Goal: Task Accomplishment & Management: Manage account settings

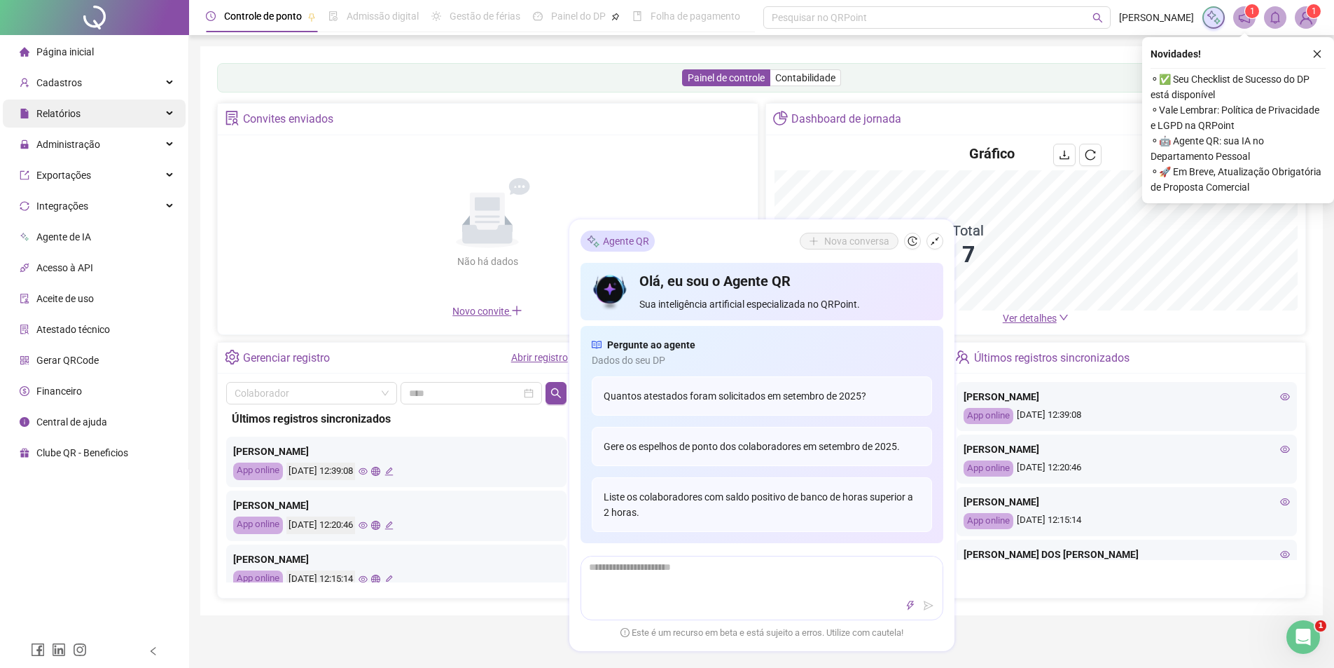
click at [90, 119] on div "Relatórios" at bounding box center [94, 113] width 183 height 28
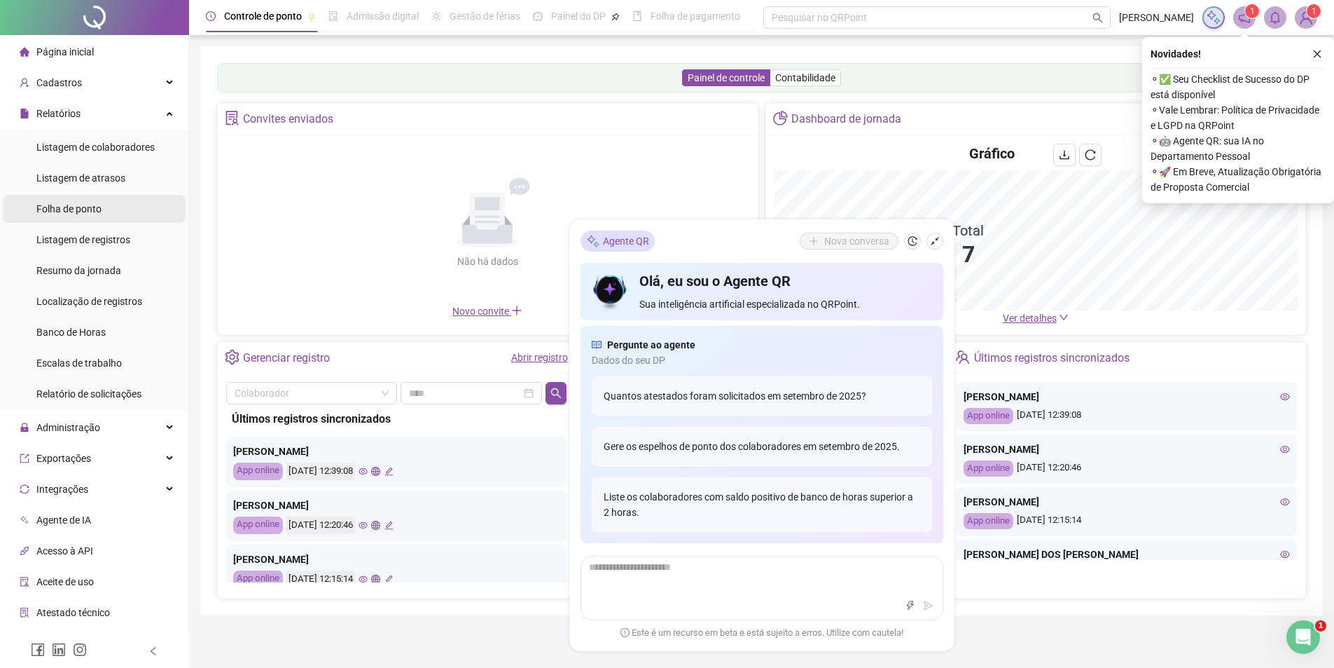
click at [76, 216] on div "Folha de ponto" at bounding box center [68, 209] width 65 height 28
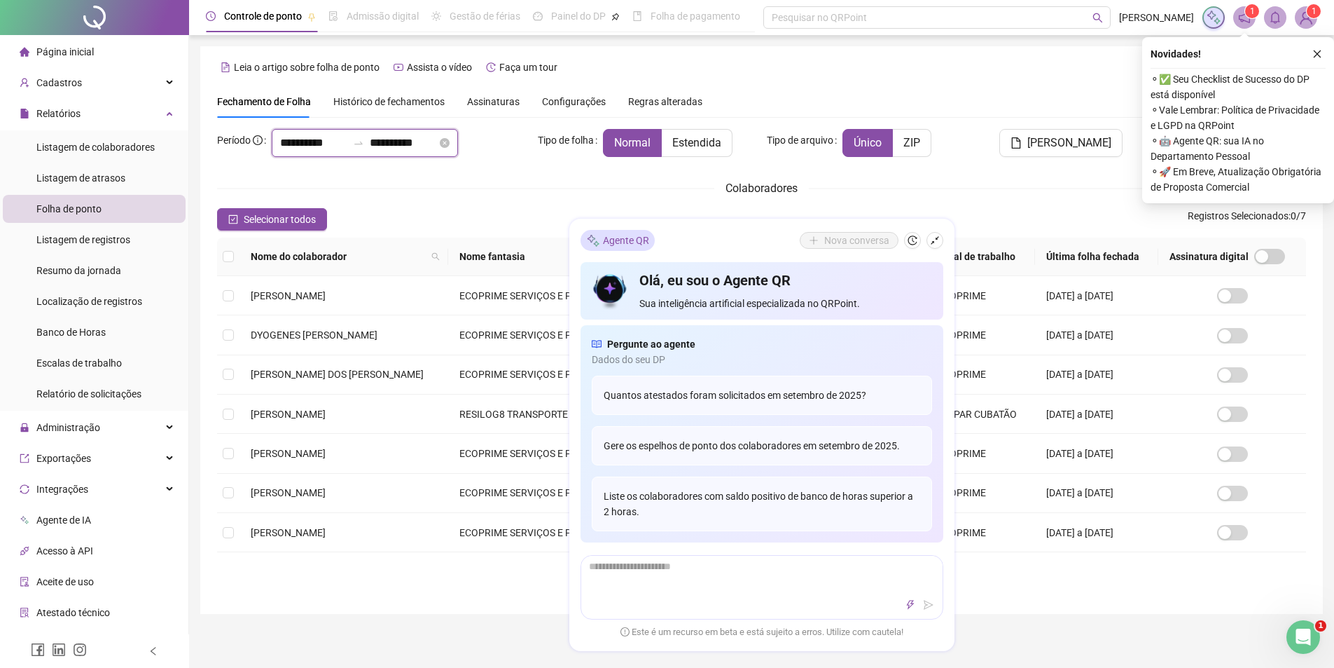
click at [344, 142] on input "**********" at bounding box center [313, 142] width 67 height 17
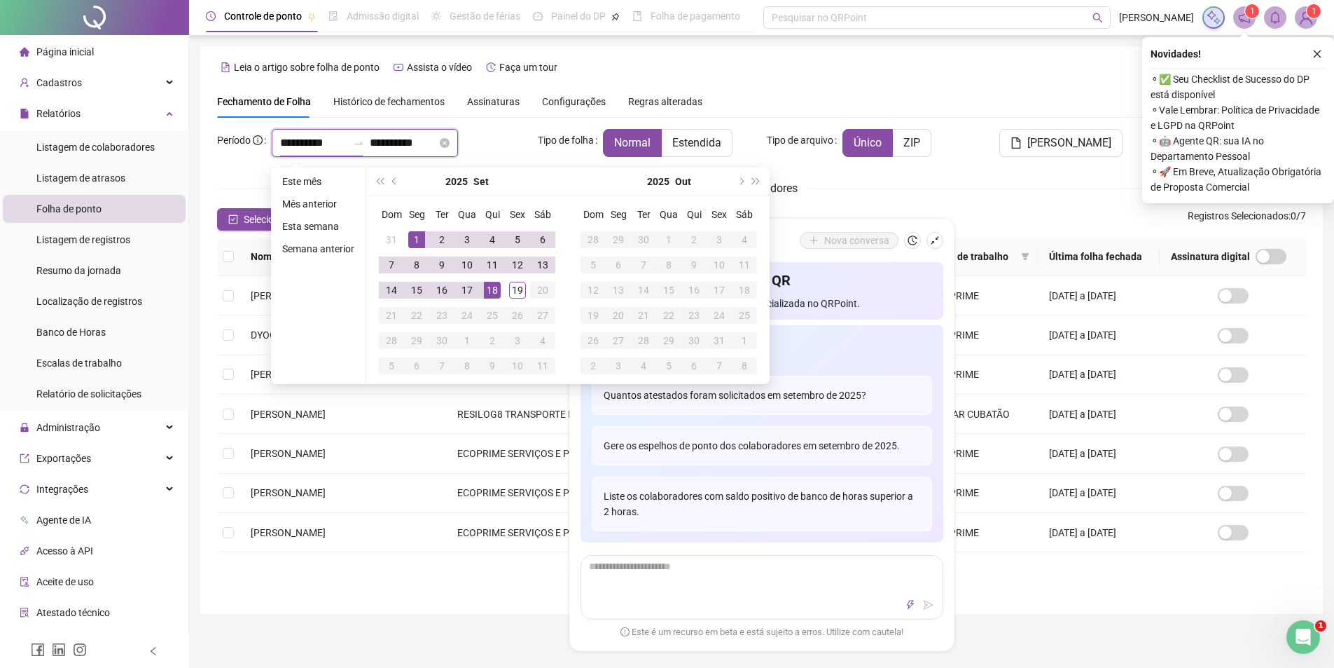
click at [345, 141] on input "**********" at bounding box center [313, 142] width 67 height 17
type input "**********"
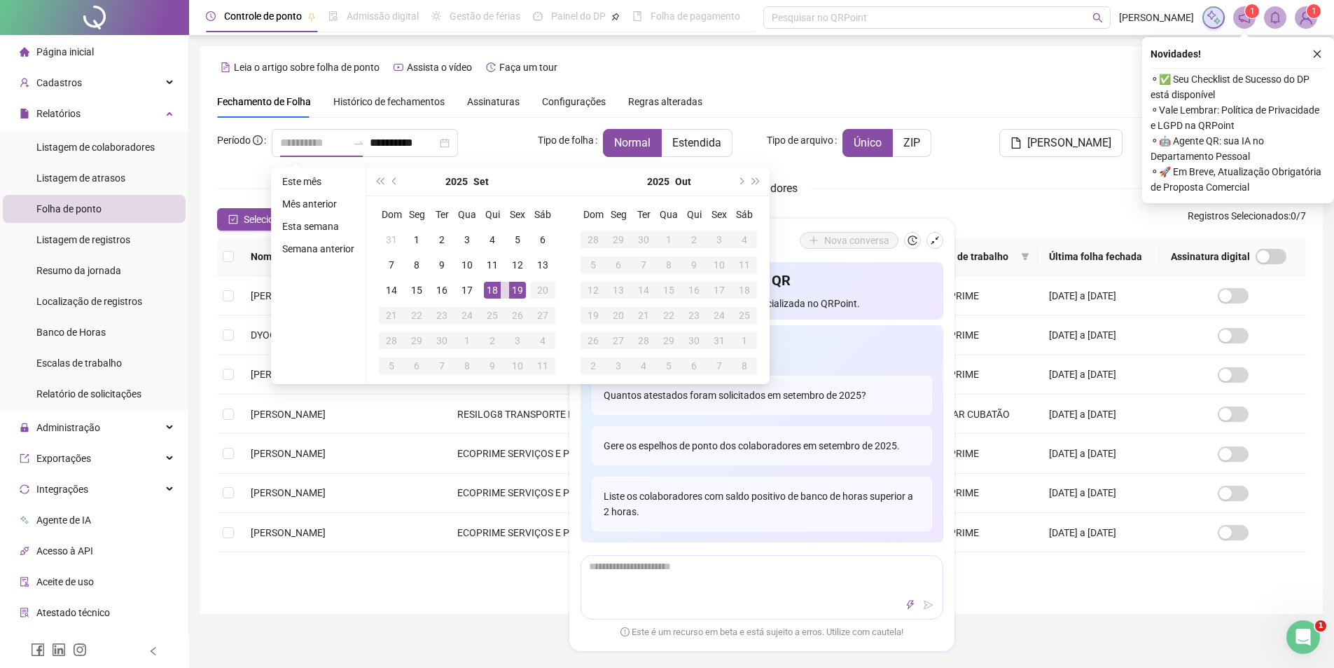
click at [518, 289] on div "19" at bounding box center [517, 290] width 17 height 17
type input "**********"
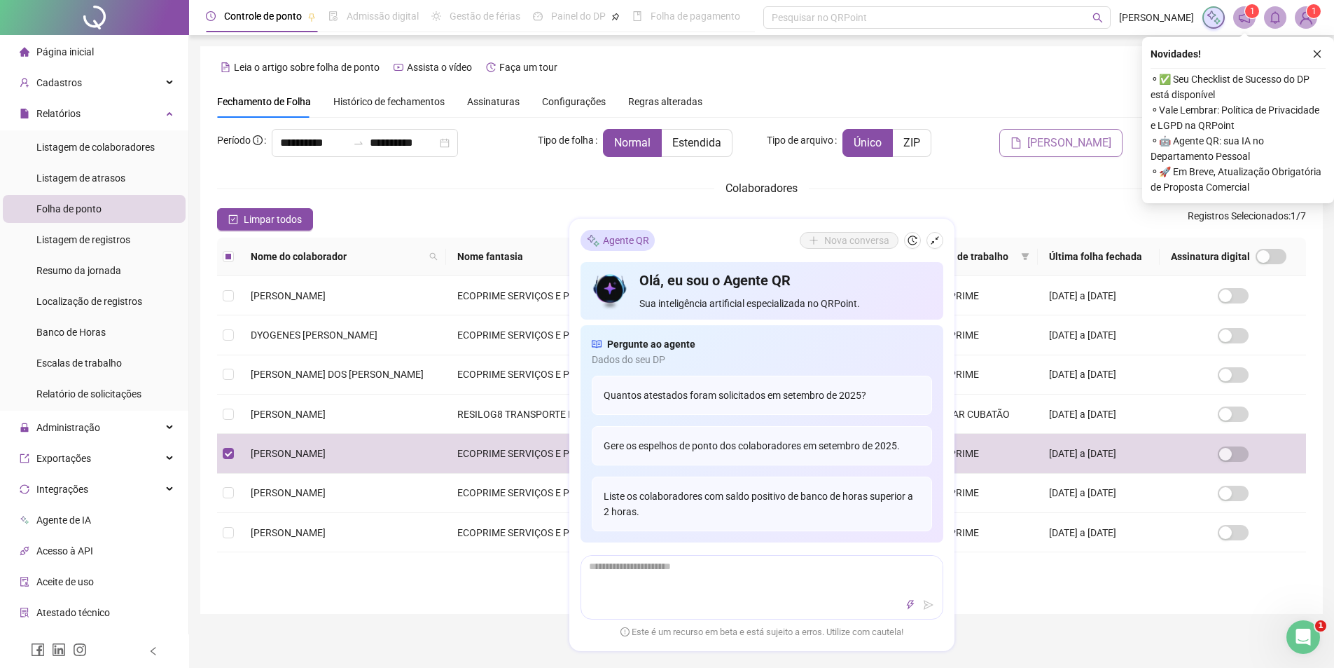
click at [1086, 144] on span "[PERSON_NAME]" at bounding box center [1070, 142] width 84 height 17
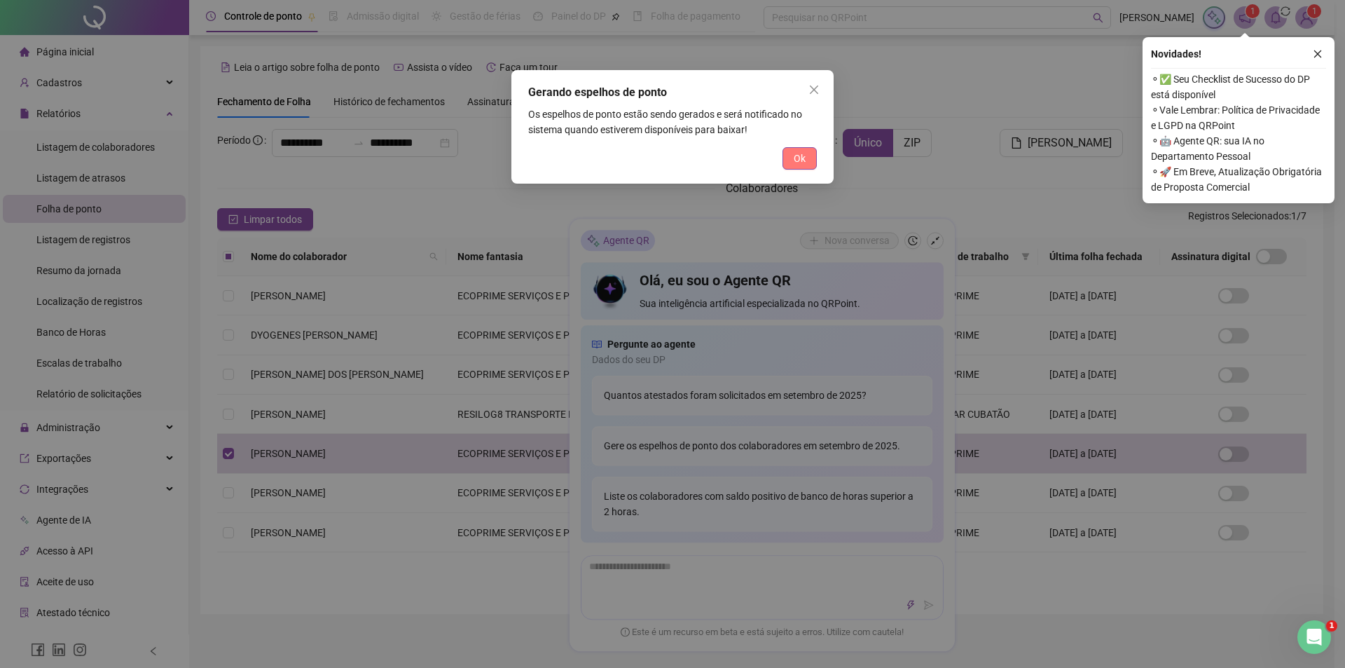
click at [796, 158] on span "Ok" at bounding box center [800, 158] width 12 height 15
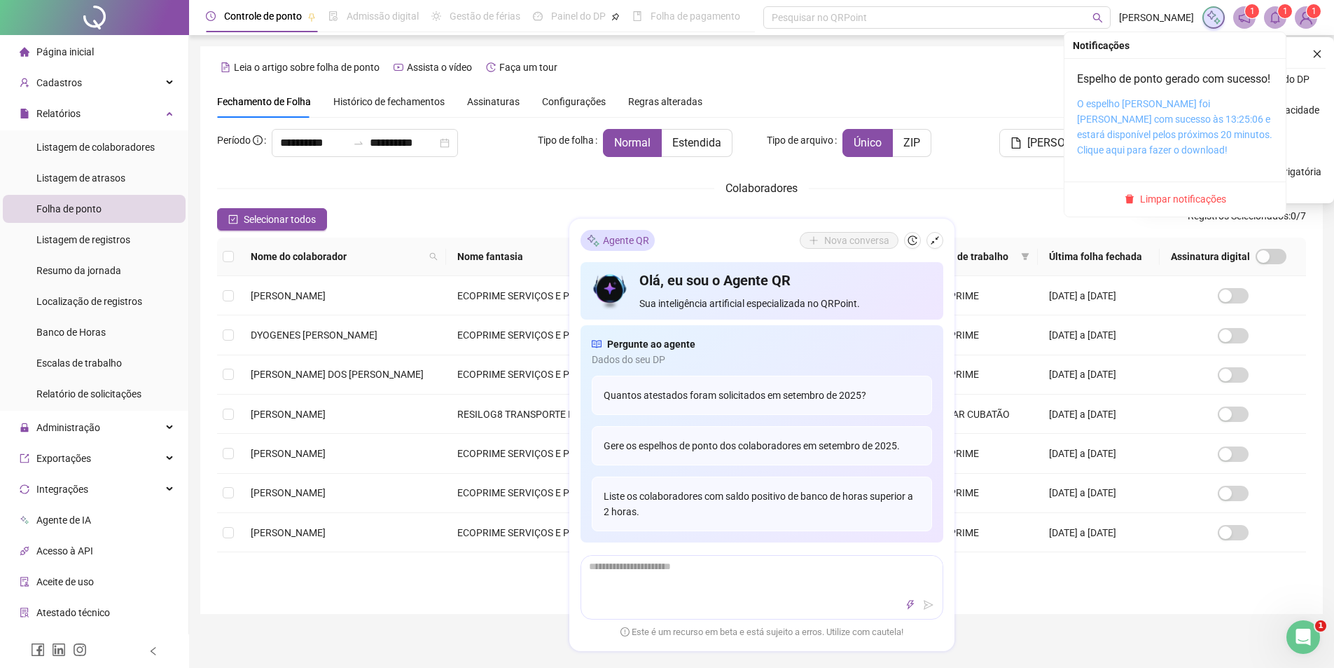
click at [1154, 135] on link "O espelho [PERSON_NAME] foi [PERSON_NAME] com sucesso às 13:25:06 e estará disp…" at bounding box center [1174, 126] width 195 height 57
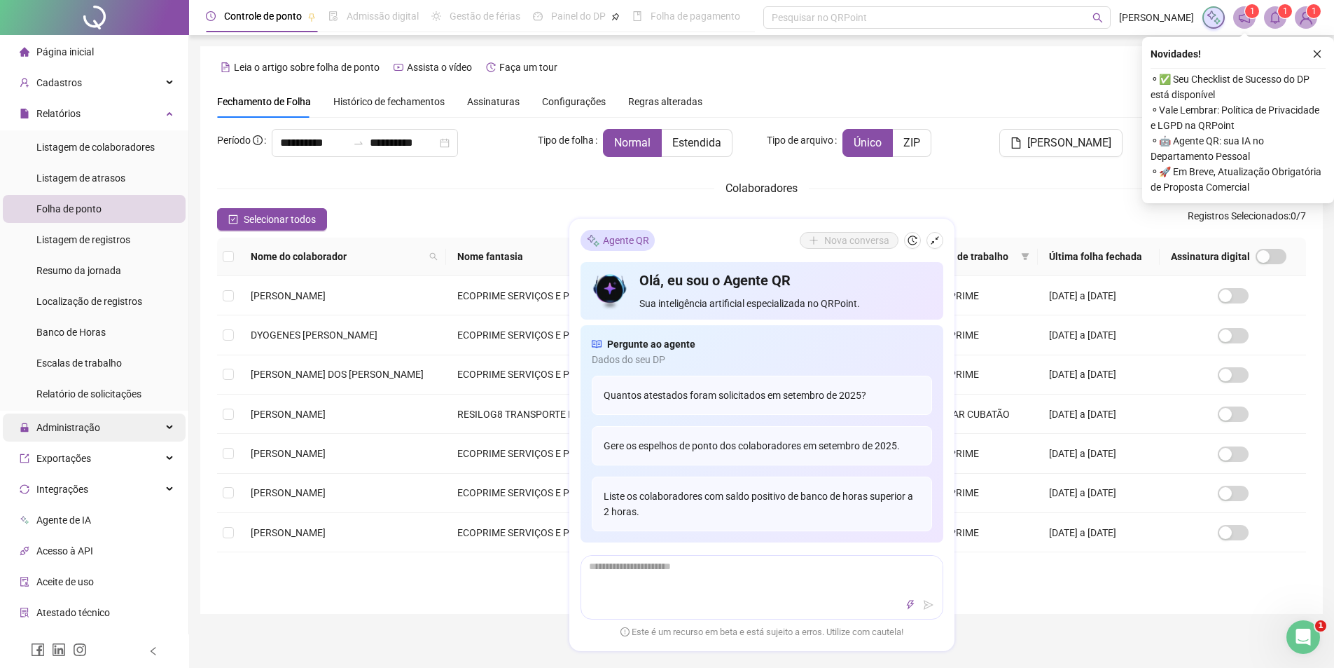
click at [103, 427] on div "Administração" at bounding box center [94, 427] width 183 height 28
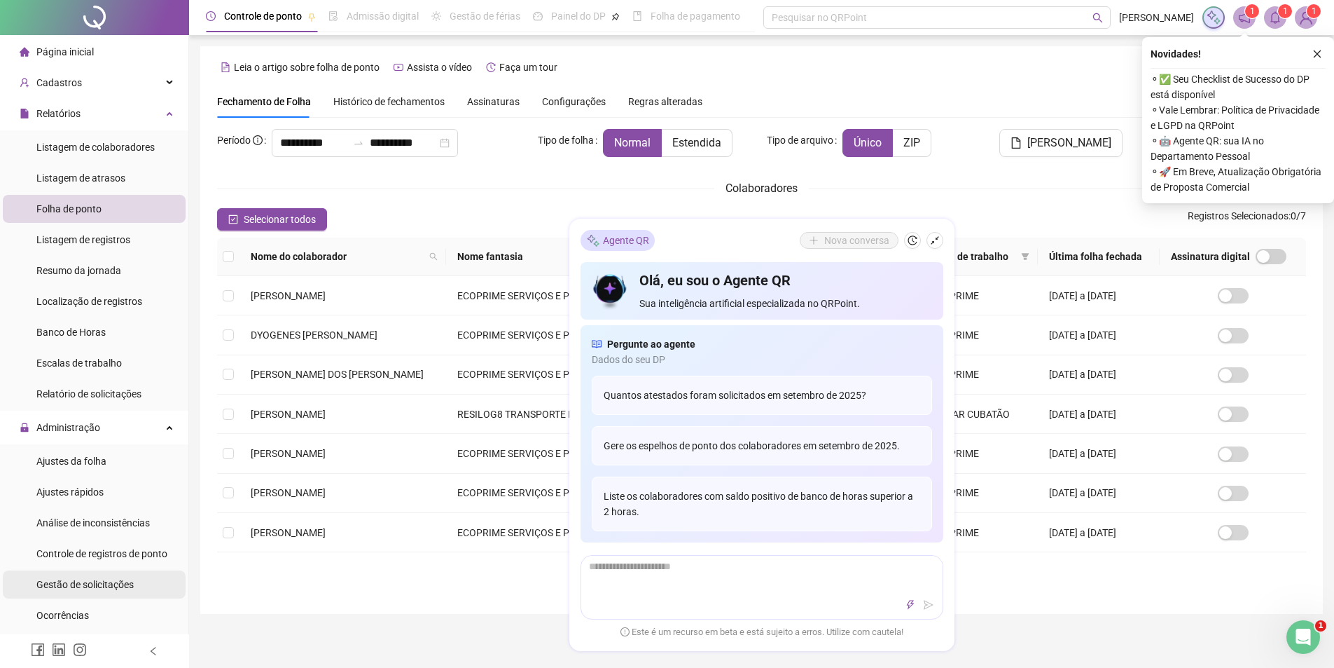
click at [103, 582] on span "Gestão de solicitações" at bounding box center [84, 584] width 97 height 11
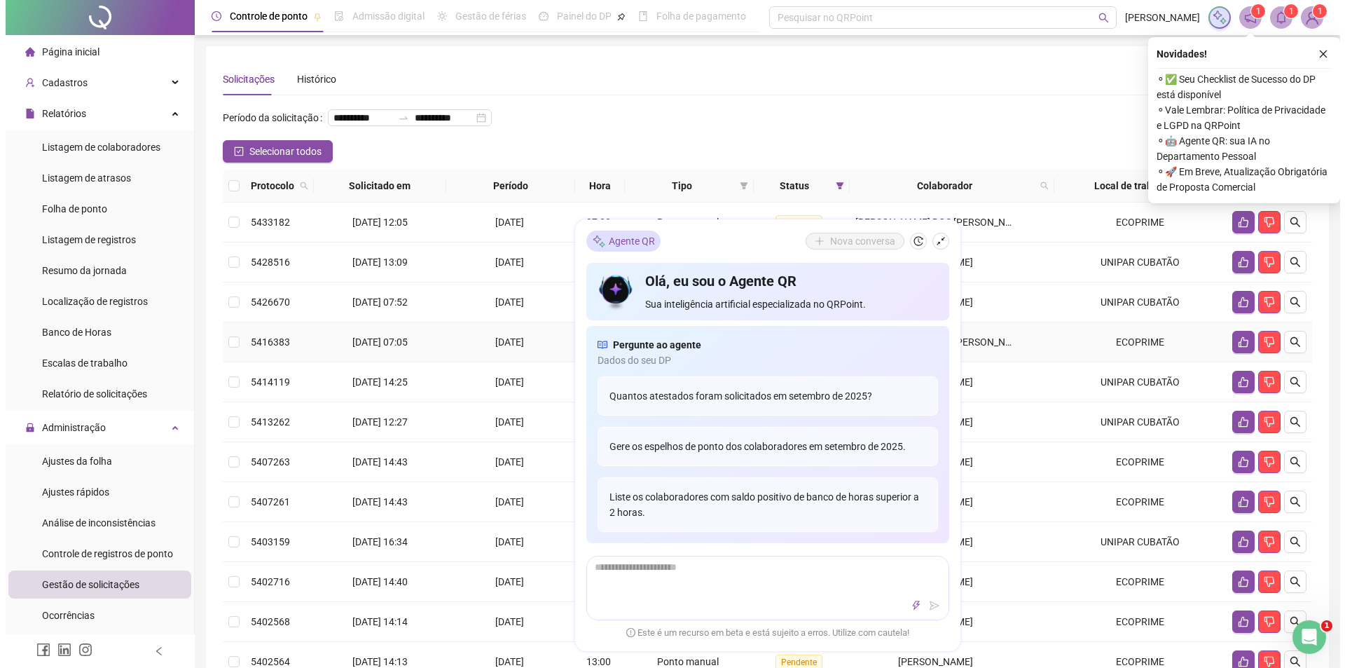
scroll to position [140, 0]
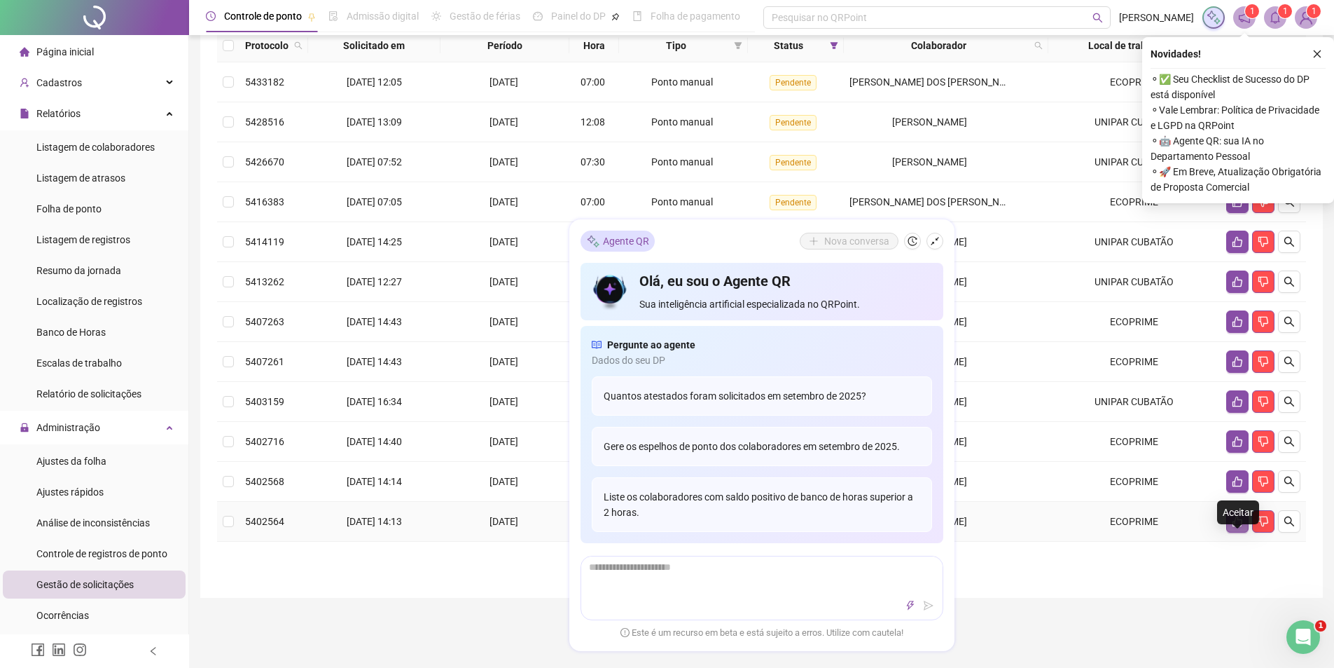
click at [1236, 527] on icon "like" at bounding box center [1237, 521] width 11 height 11
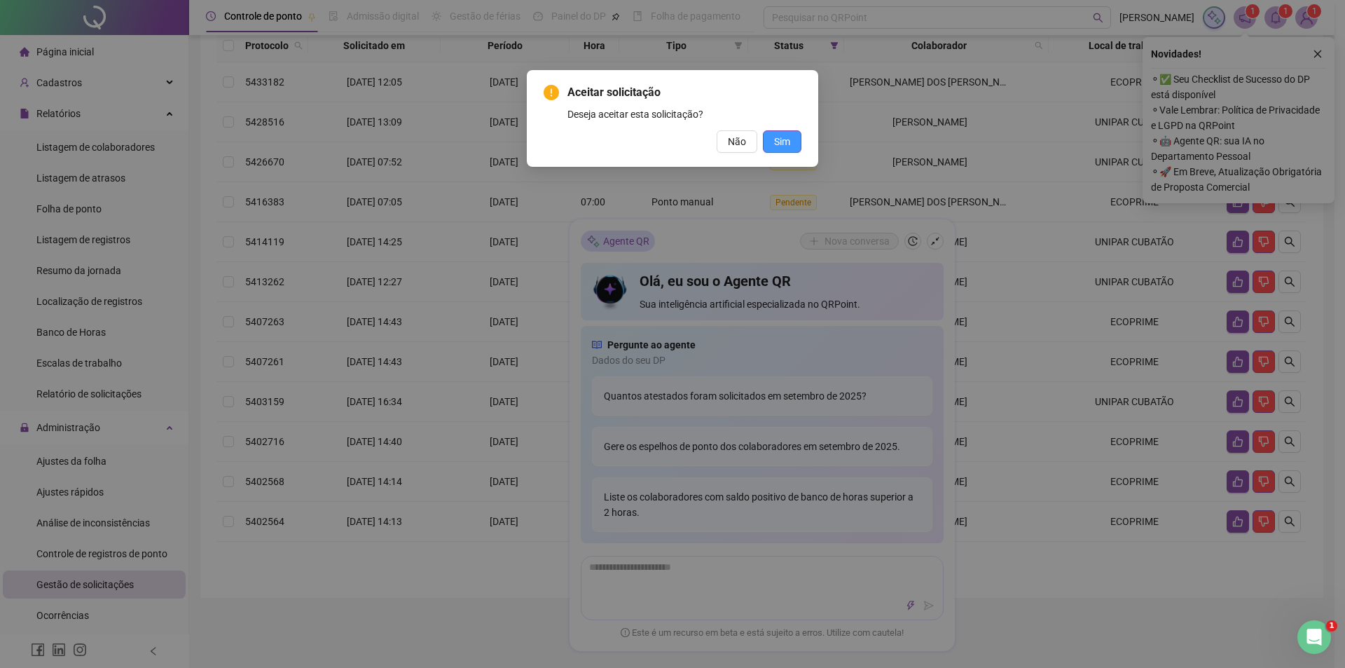
click at [793, 146] on button "Sim" at bounding box center [782, 141] width 39 height 22
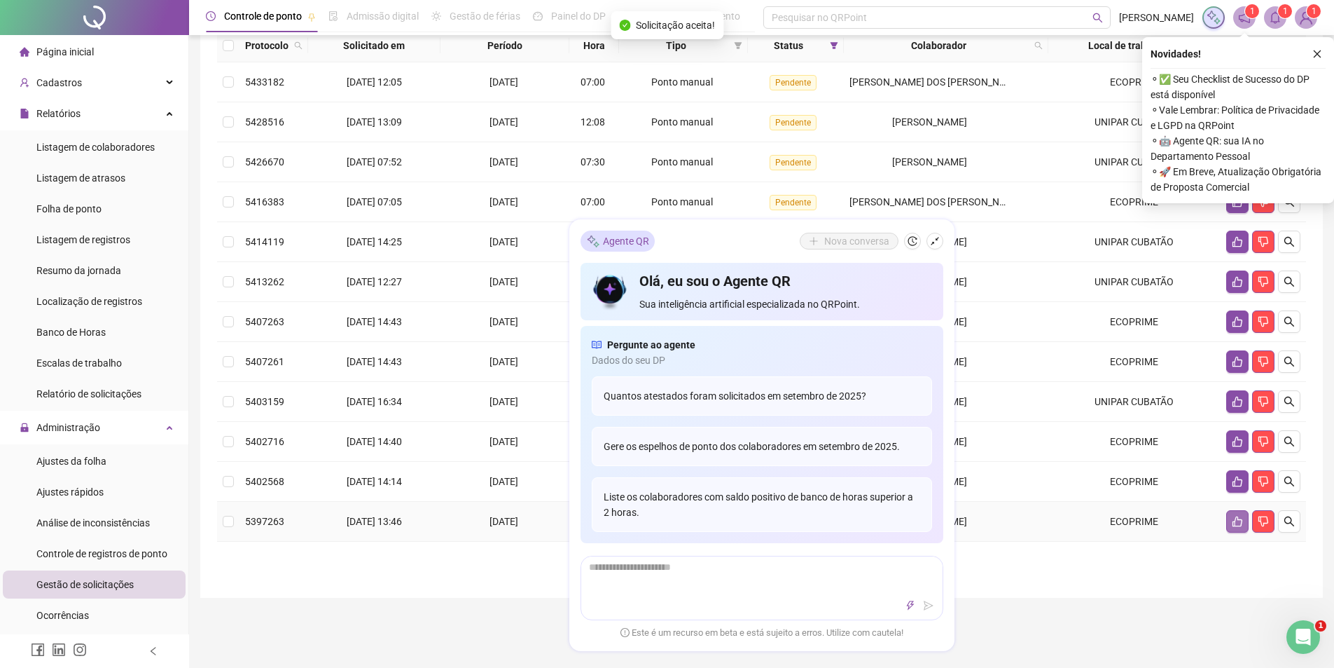
click at [1241, 527] on icon "like" at bounding box center [1237, 521] width 11 height 11
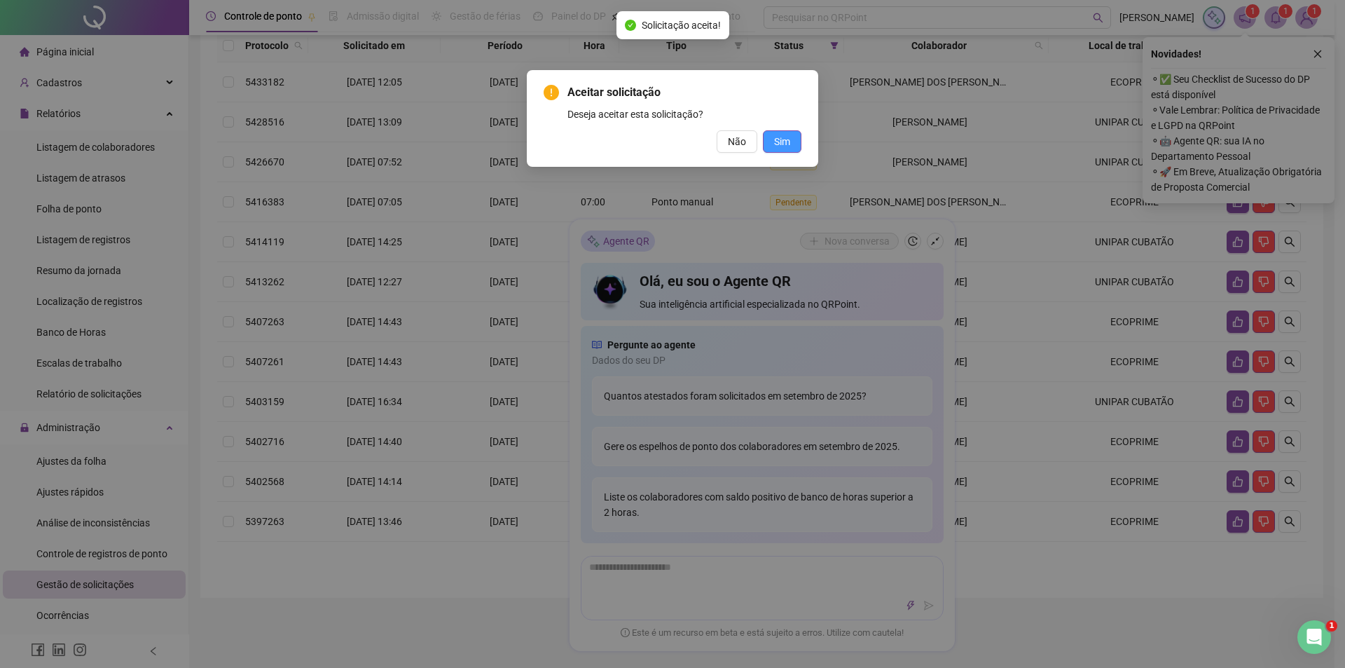
click at [786, 144] on span "Sim" at bounding box center [782, 141] width 16 height 15
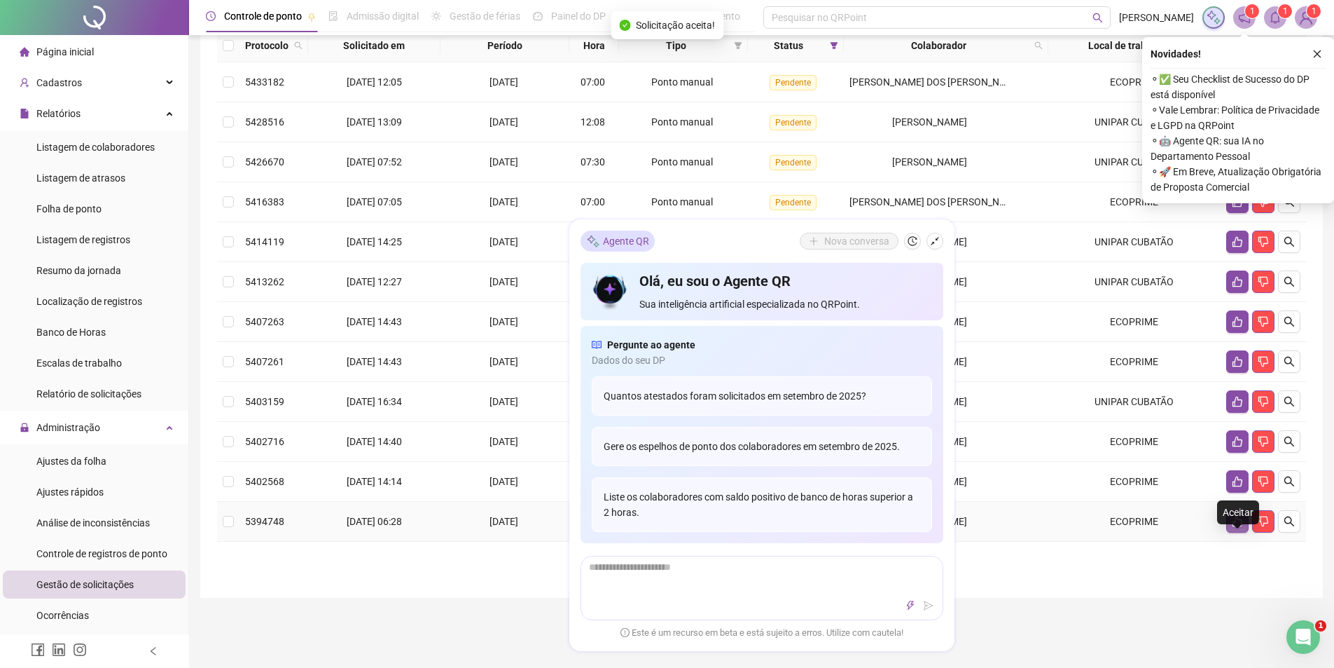
click at [1240, 527] on icon "like" at bounding box center [1237, 521] width 11 height 11
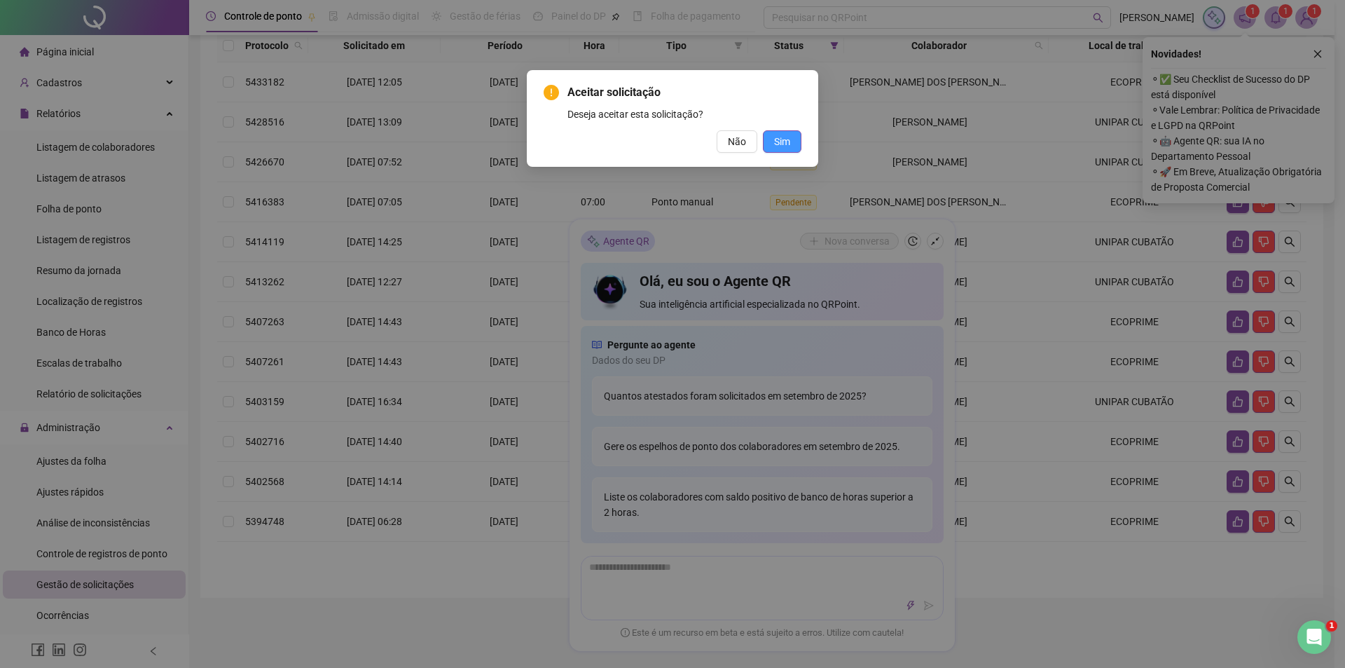
click at [789, 139] on span "Sim" at bounding box center [782, 141] width 16 height 15
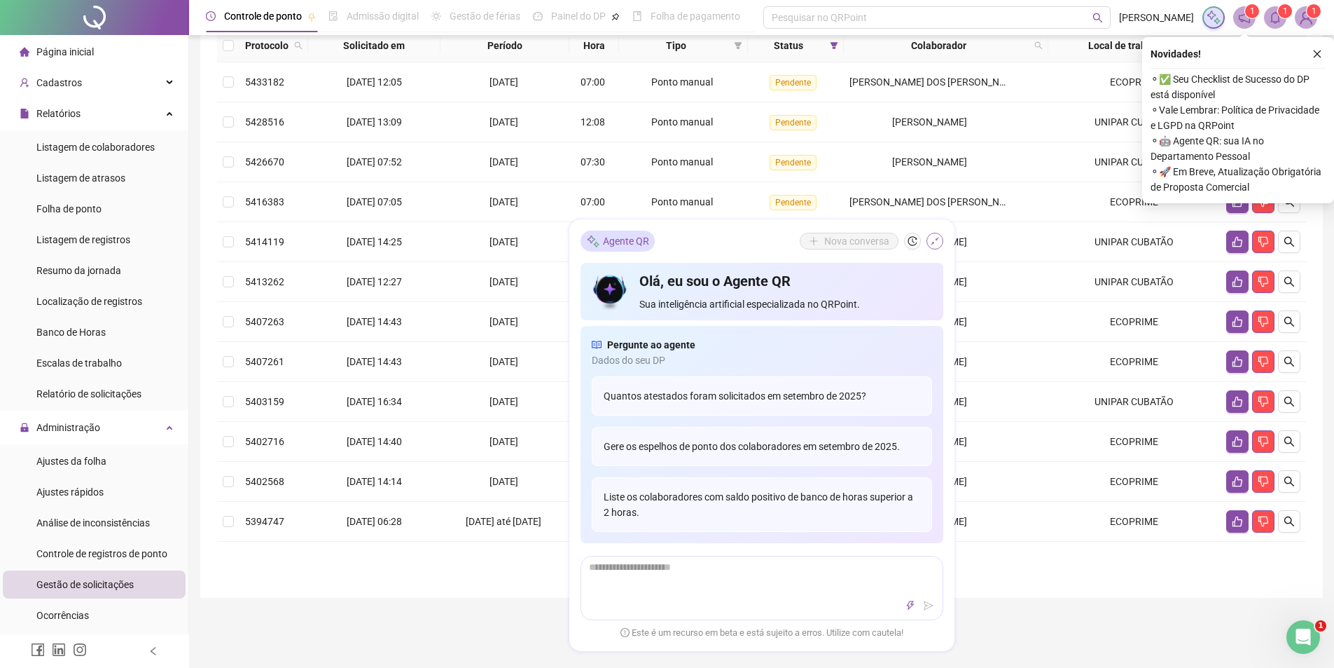
click at [933, 240] on icon "shrink" at bounding box center [935, 241] width 10 height 10
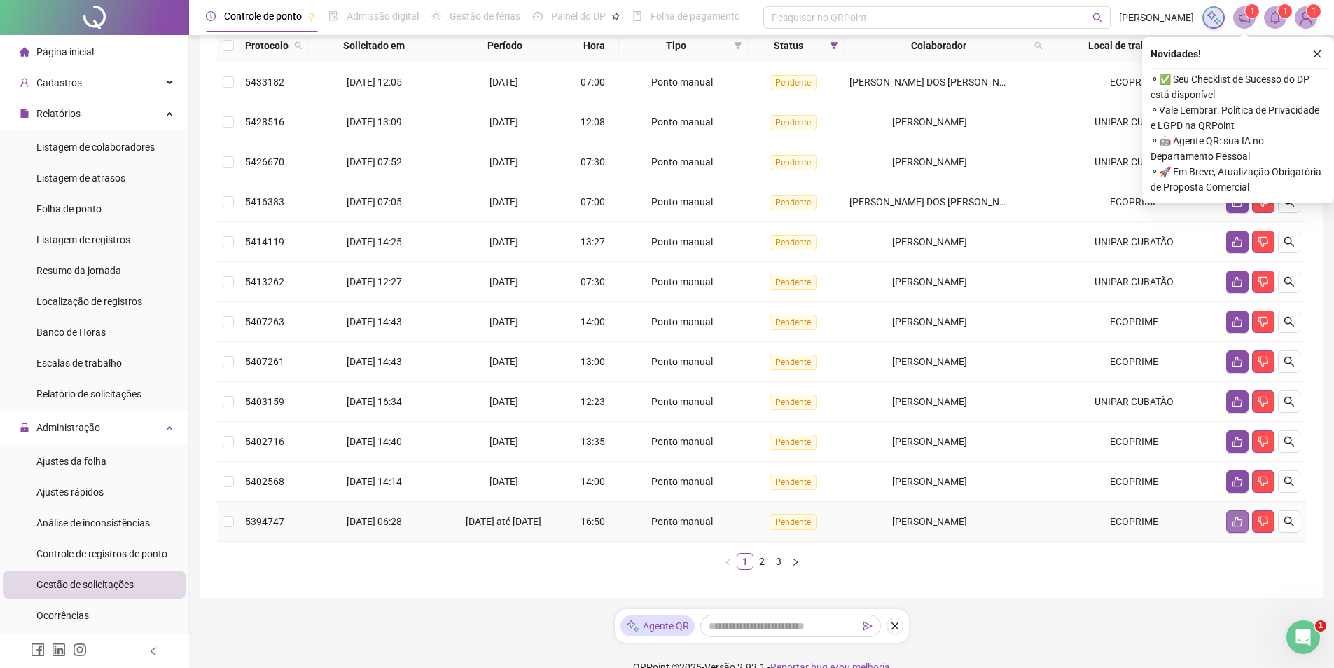
click at [1237, 527] on icon "like" at bounding box center [1237, 521] width 11 height 11
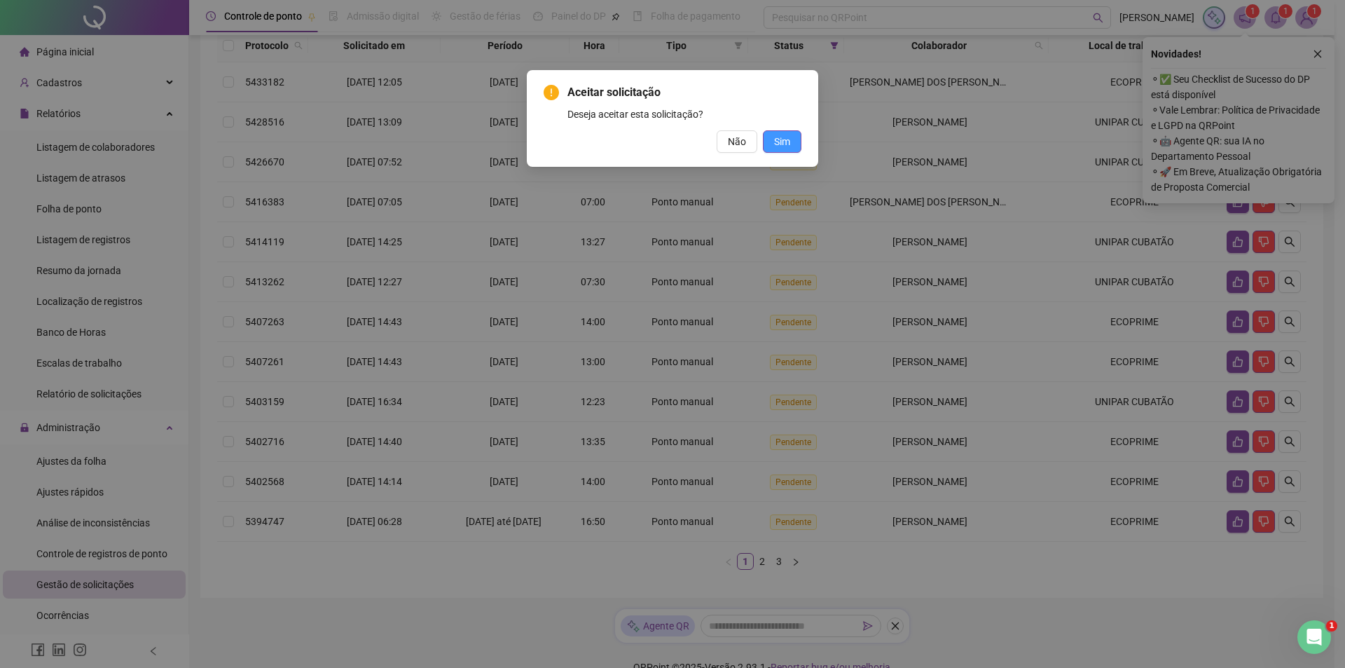
click at [777, 139] on span "Sim" at bounding box center [782, 141] width 16 height 15
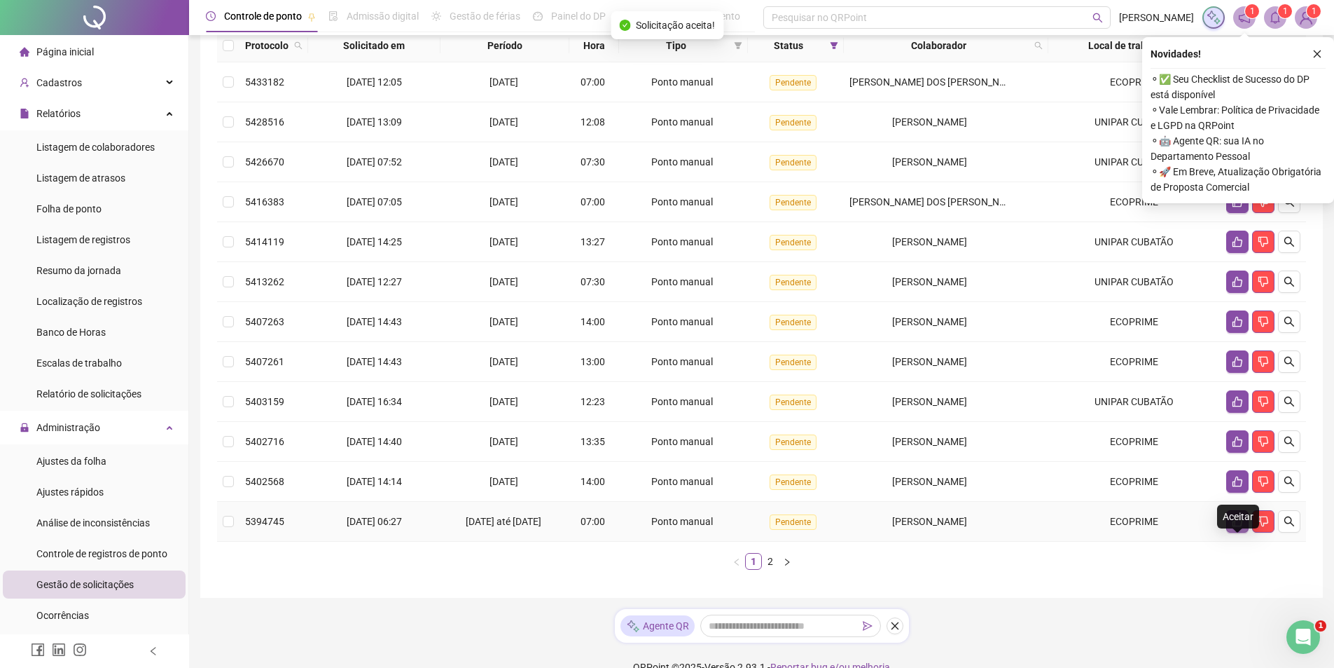
click at [1236, 527] on icon "like" at bounding box center [1237, 521] width 11 height 11
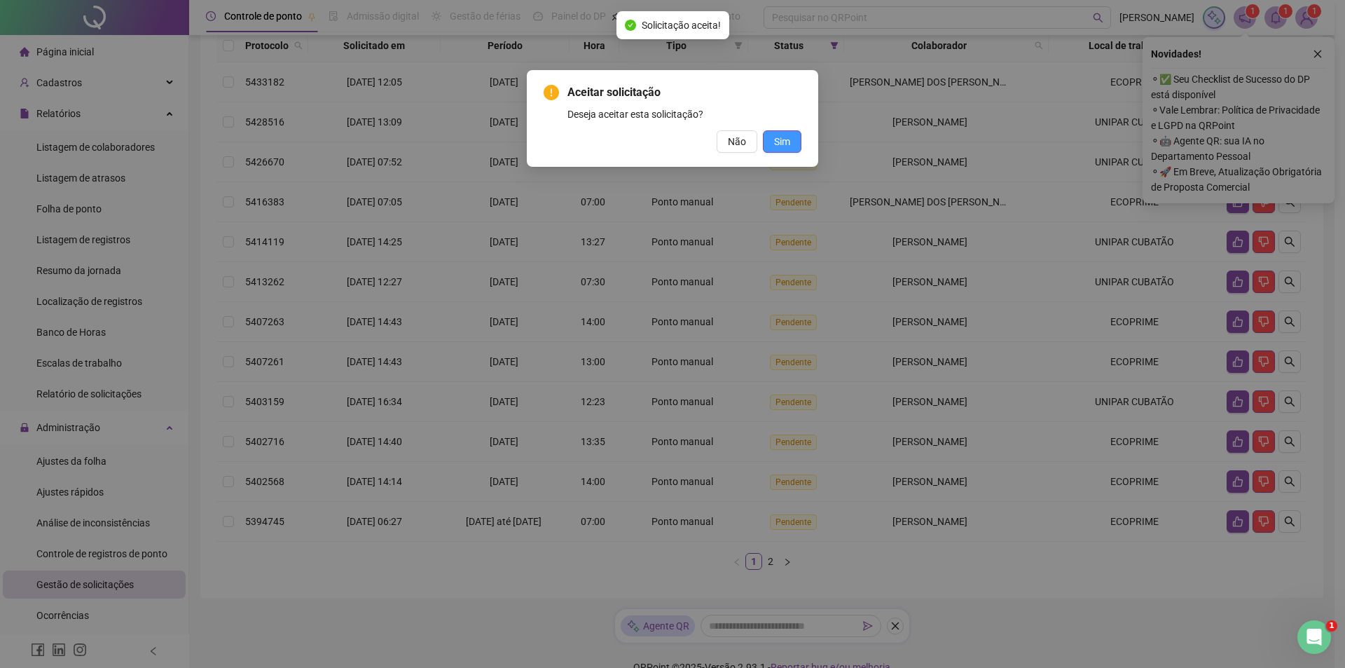
click at [787, 147] on span "Sim" at bounding box center [782, 141] width 16 height 15
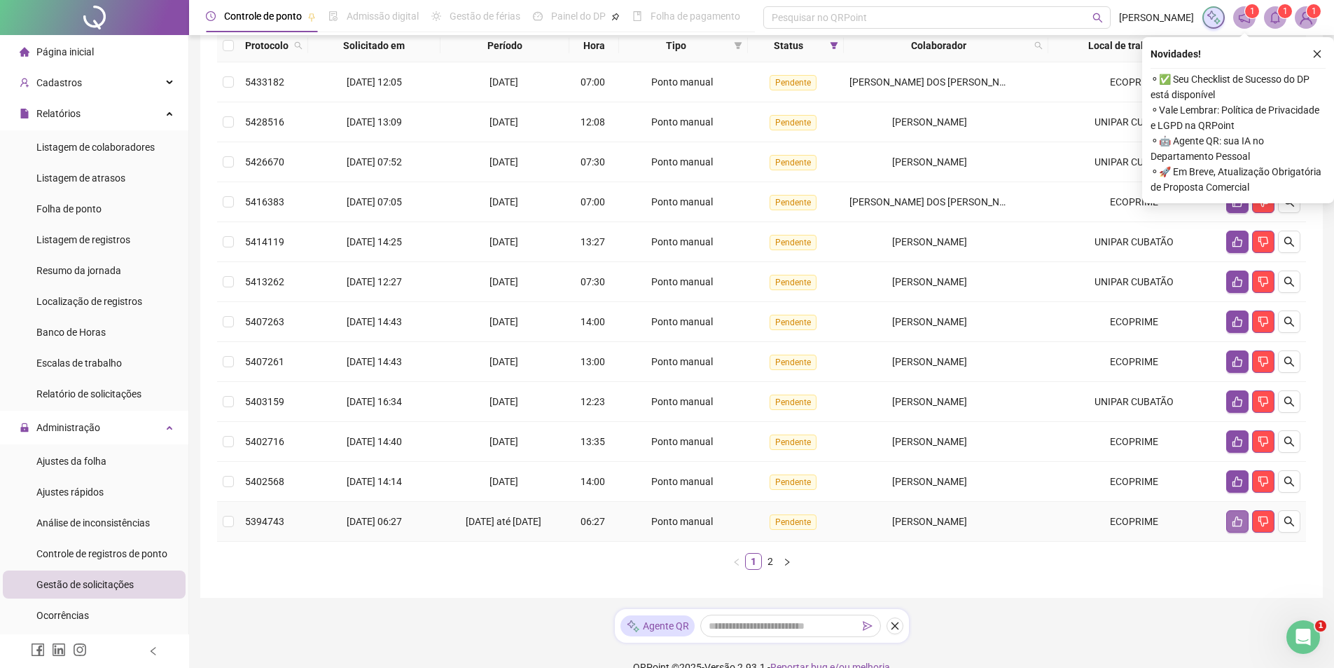
click at [1243, 527] on icon "like" at bounding box center [1237, 521] width 11 height 11
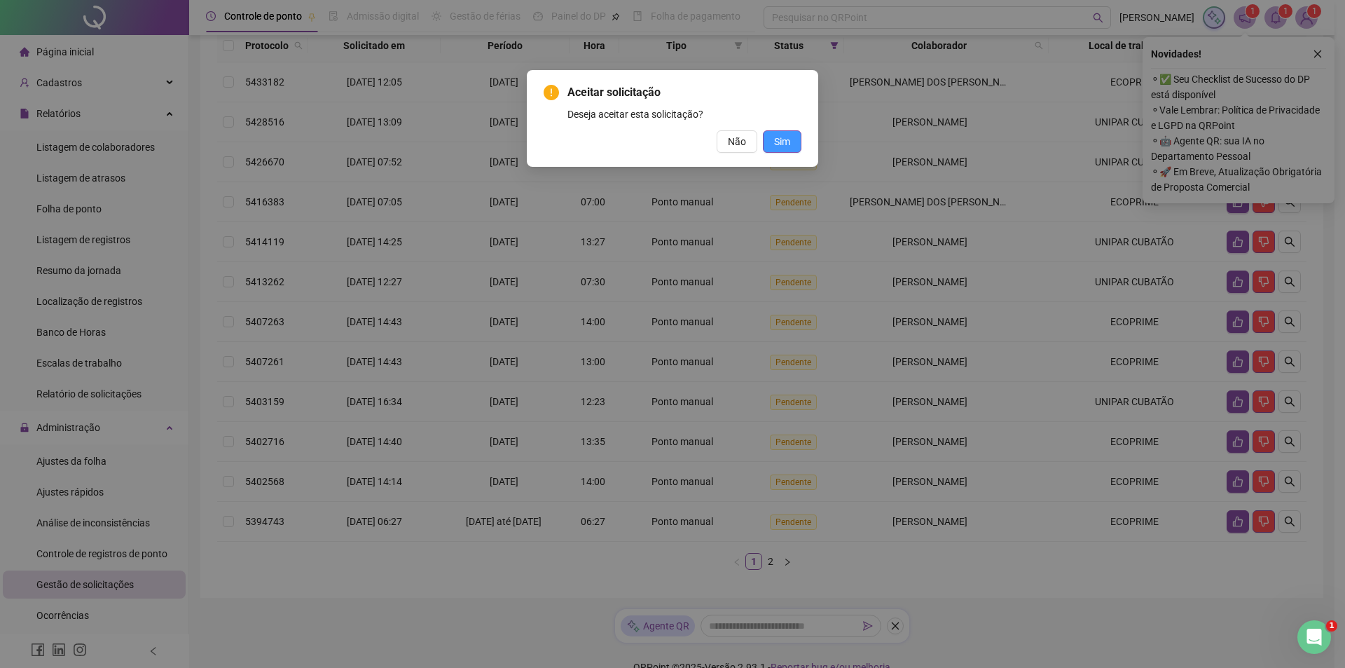
click at [783, 132] on button "Sim" at bounding box center [782, 141] width 39 height 22
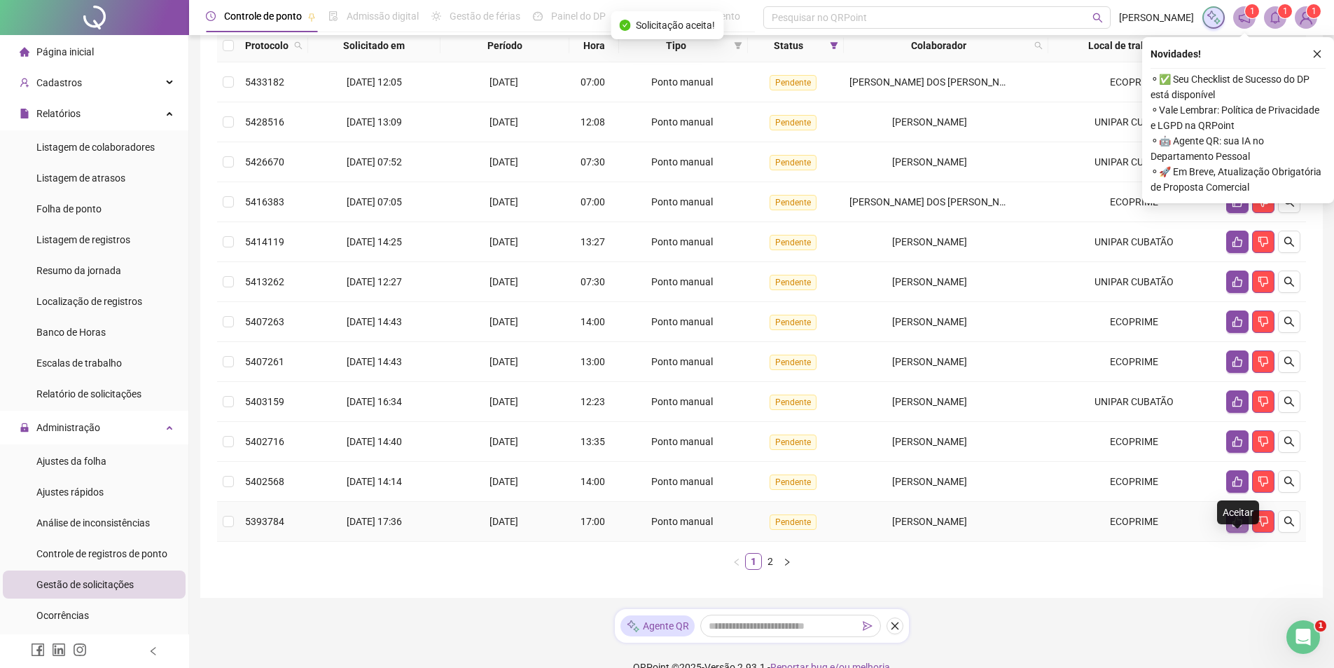
click at [1242, 527] on icon "like" at bounding box center [1238, 521] width 10 height 11
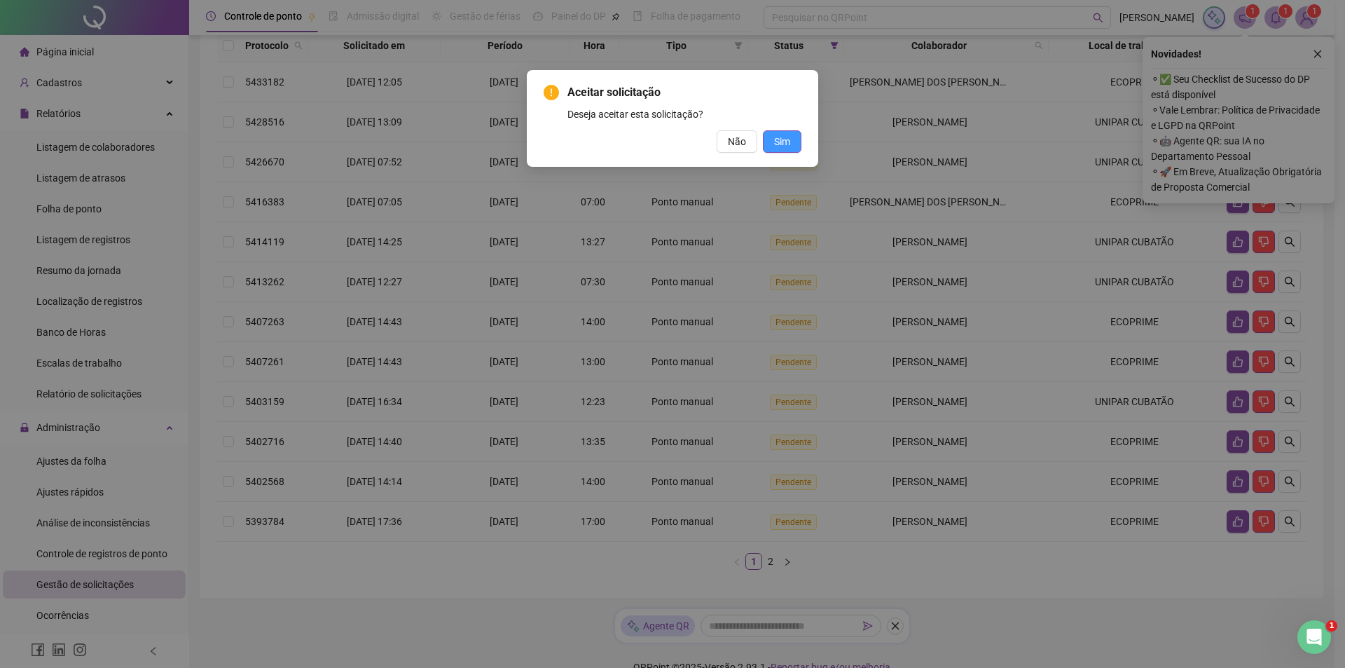
click at [791, 143] on button "Sim" at bounding box center [782, 141] width 39 height 22
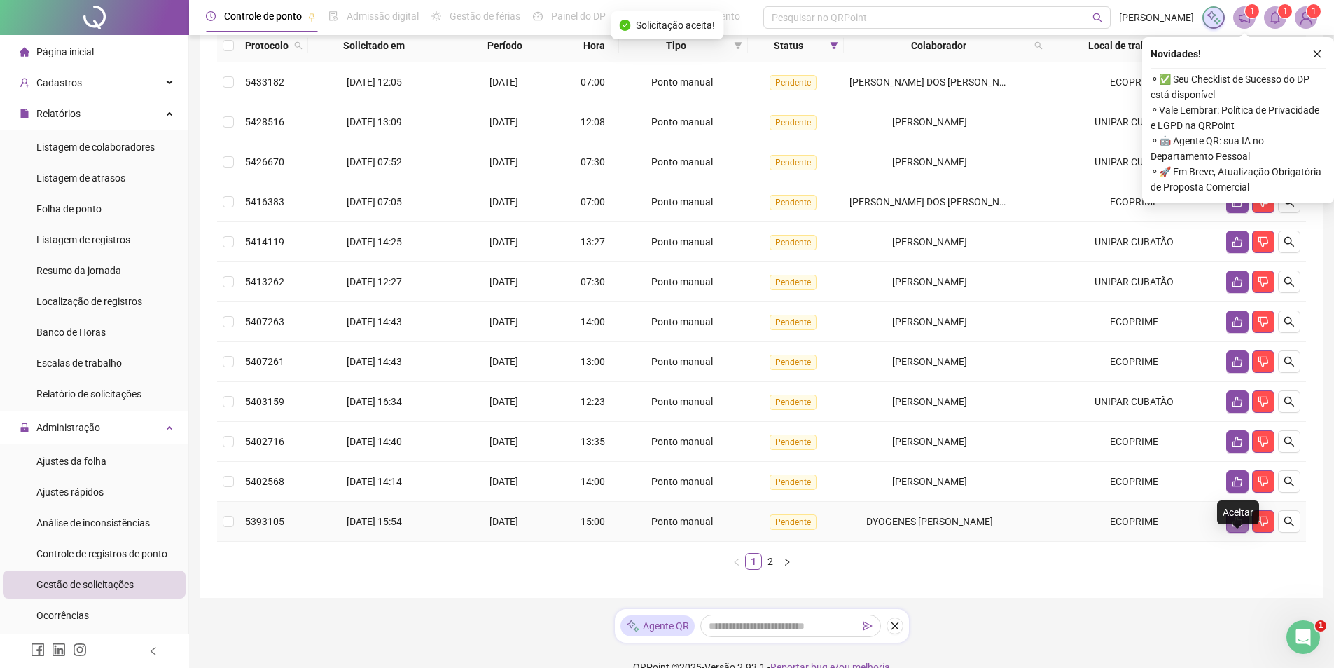
click at [1240, 527] on icon "like" at bounding box center [1237, 521] width 11 height 11
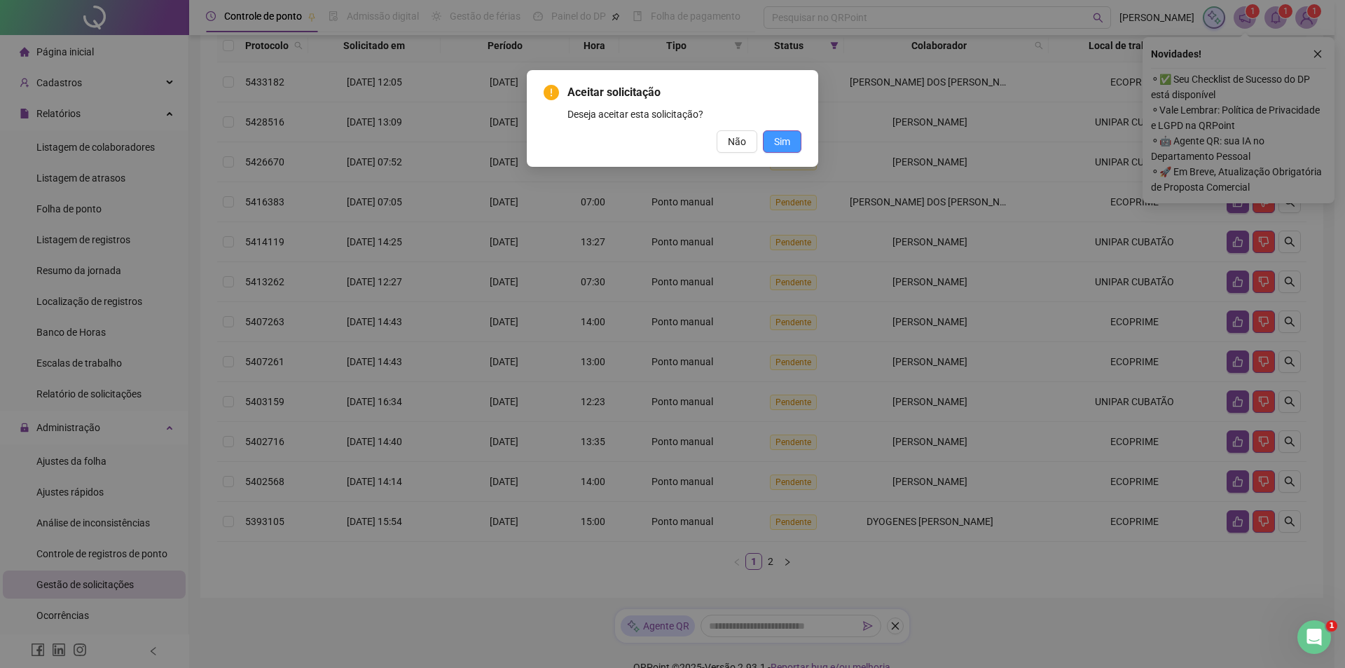
click at [785, 142] on span "Sim" at bounding box center [782, 141] width 16 height 15
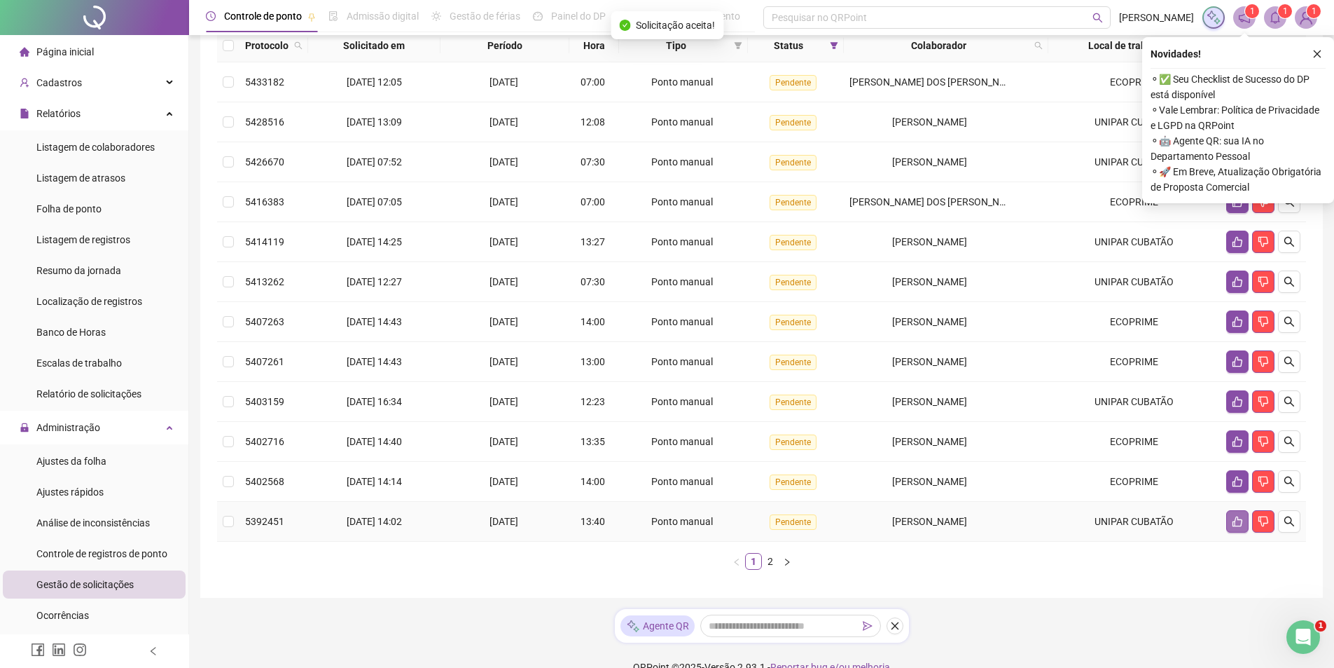
click at [1245, 532] on button "button" at bounding box center [1238, 521] width 22 height 22
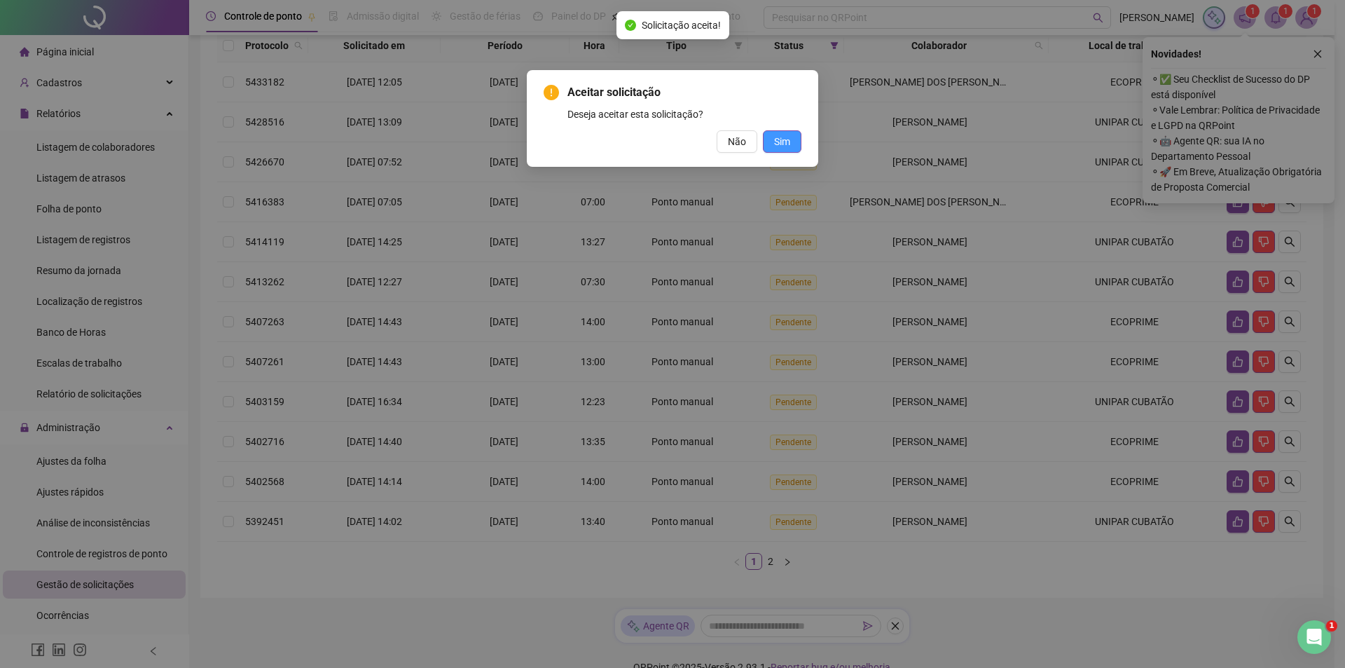
click at [780, 138] on span "Sim" at bounding box center [782, 141] width 16 height 15
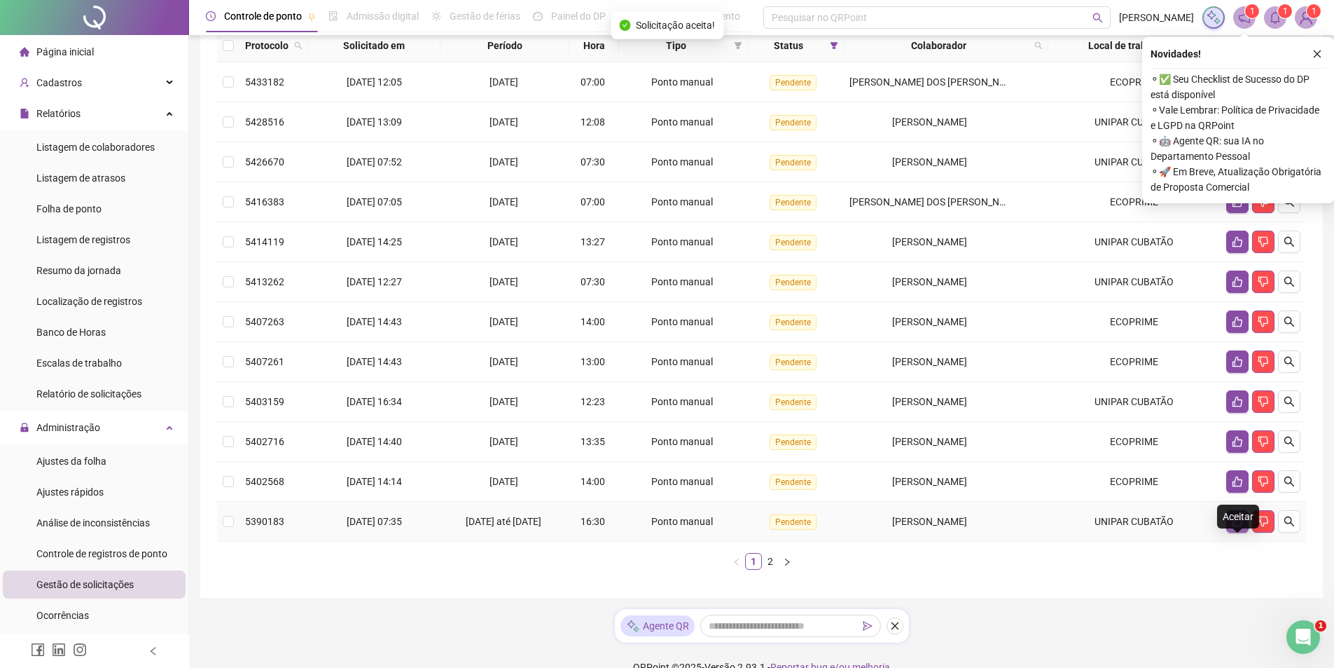
click at [1234, 527] on icon "like" at bounding box center [1237, 521] width 11 height 11
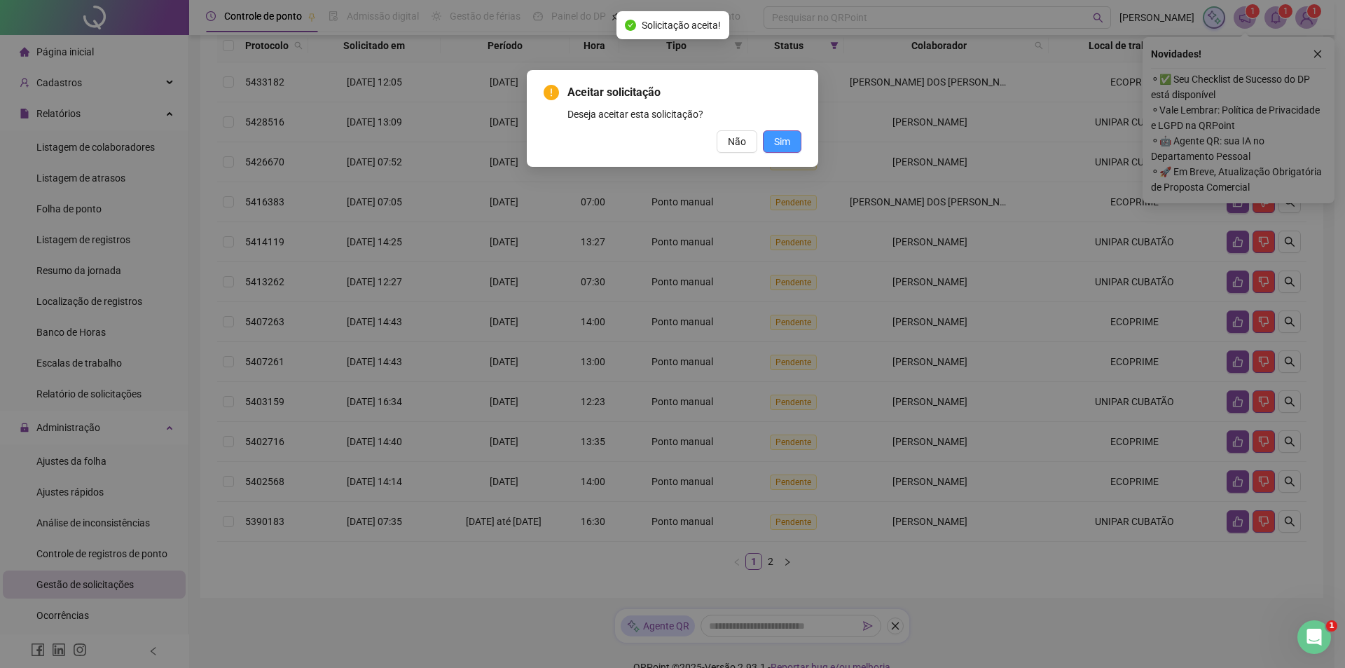
click at [787, 143] on span "Sim" at bounding box center [782, 141] width 16 height 15
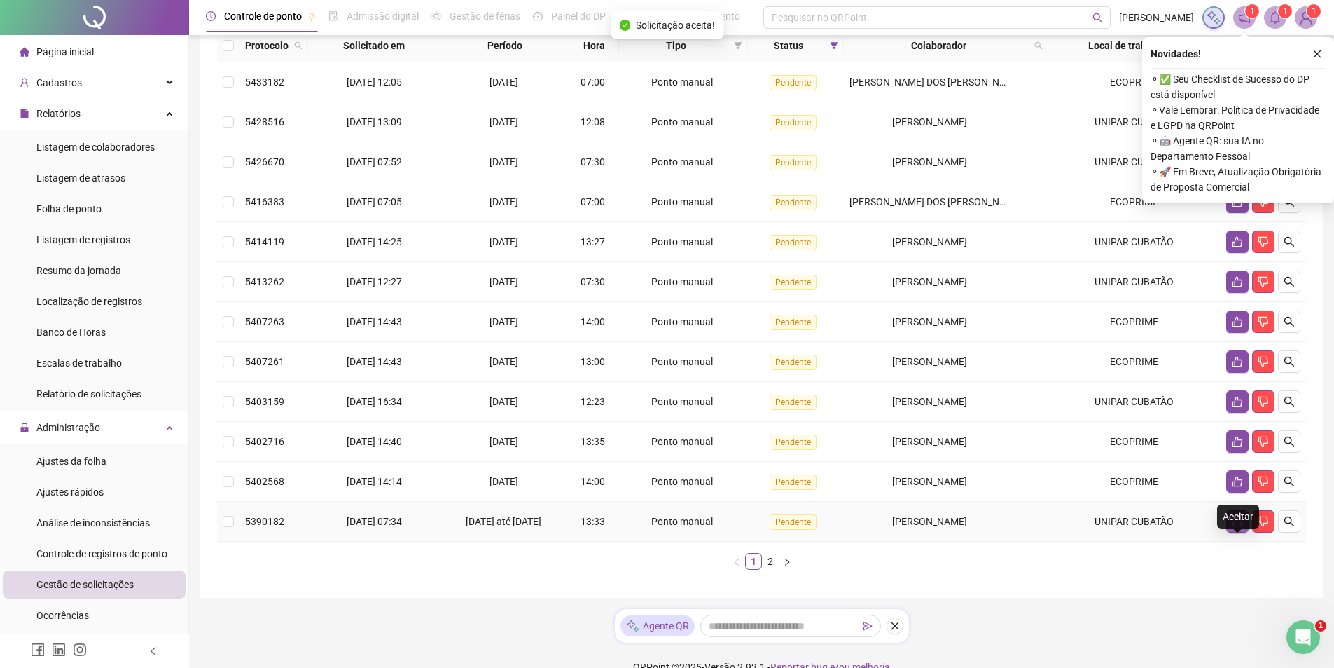
click at [1238, 527] on icon "like" at bounding box center [1237, 521] width 11 height 11
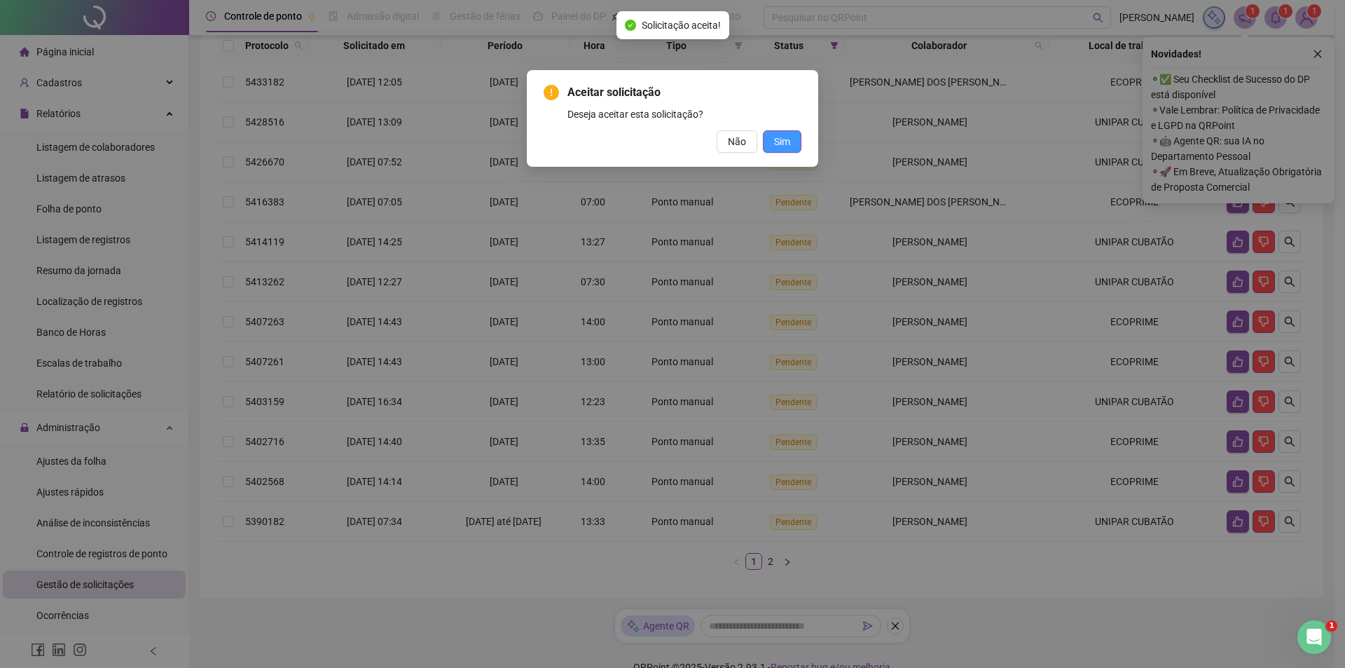
click at [785, 141] on span "Sim" at bounding box center [782, 141] width 16 height 15
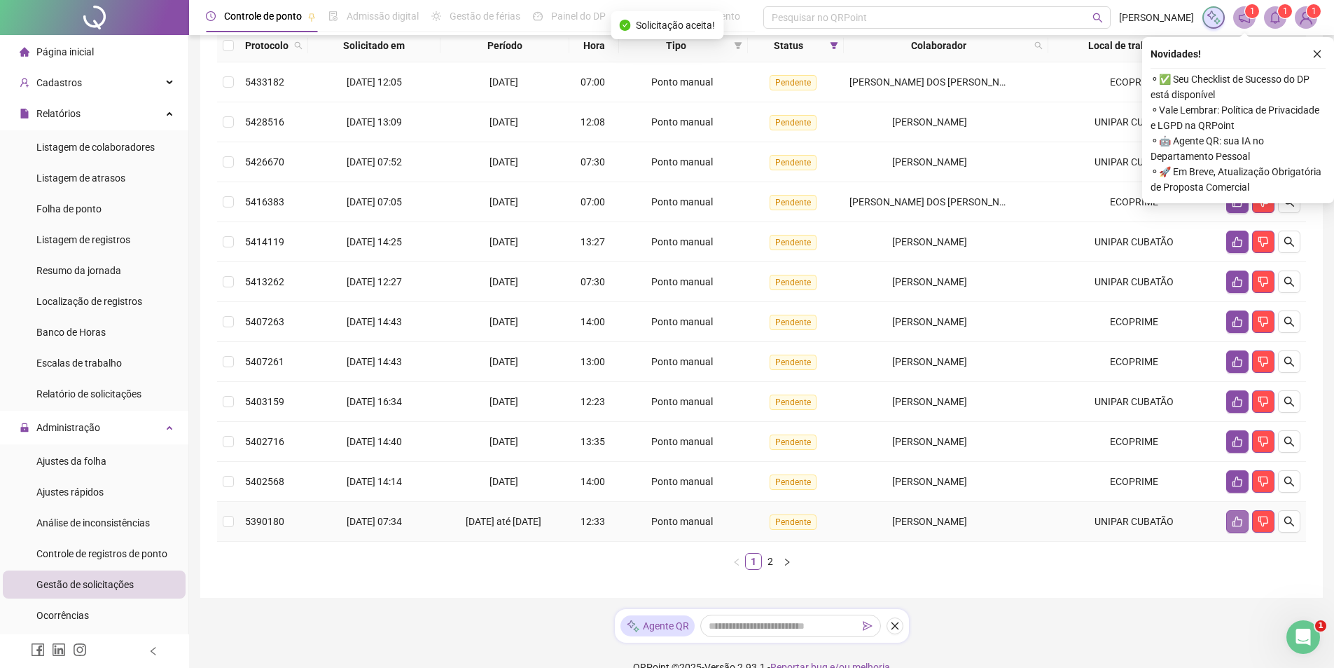
click at [1238, 527] on icon "like" at bounding box center [1238, 521] width 10 height 11
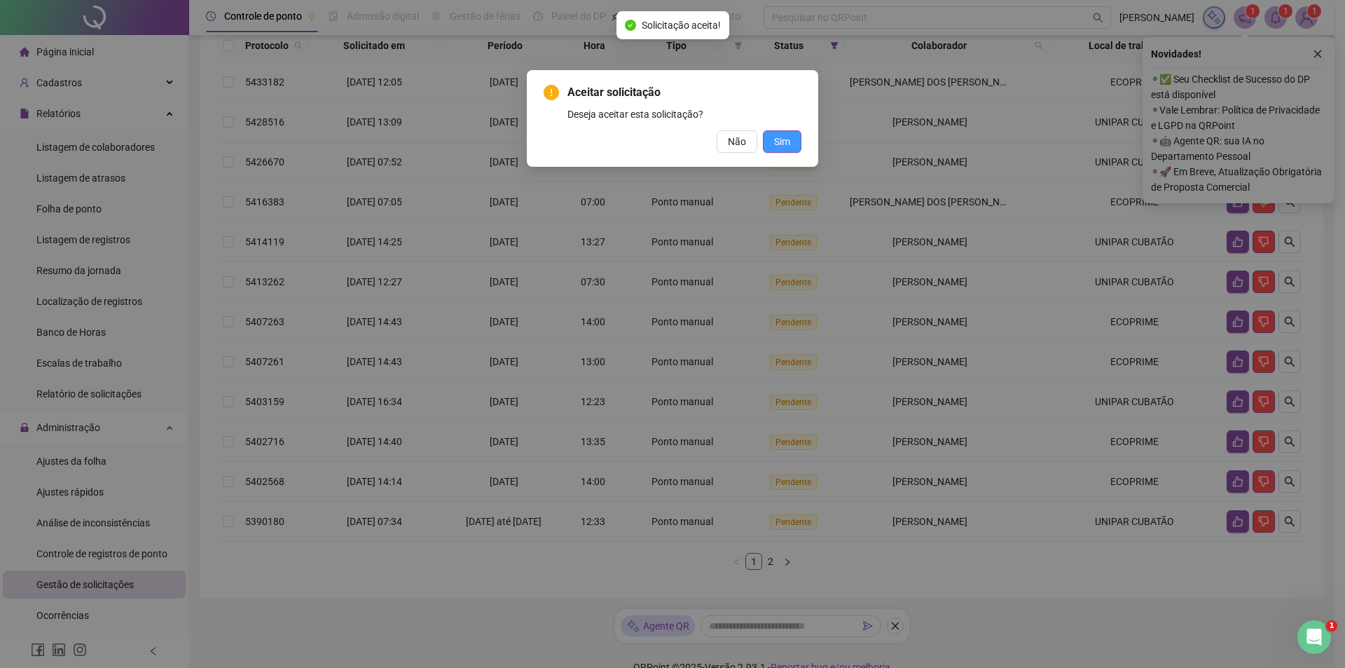
click at [785, 142] on span "Sim" at bounding box center [782, 141] width 16 height 15
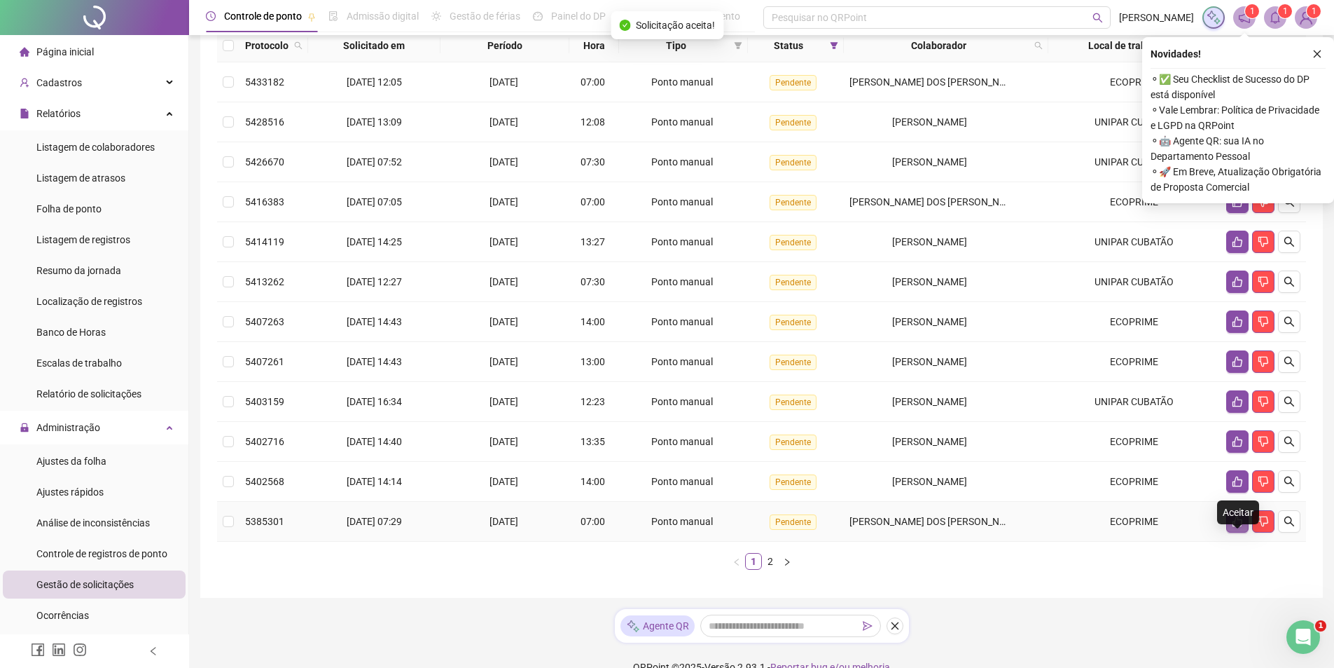
click at [1235, 527] on icon "like" at bounding box center [1238, 521] width 10 height 11
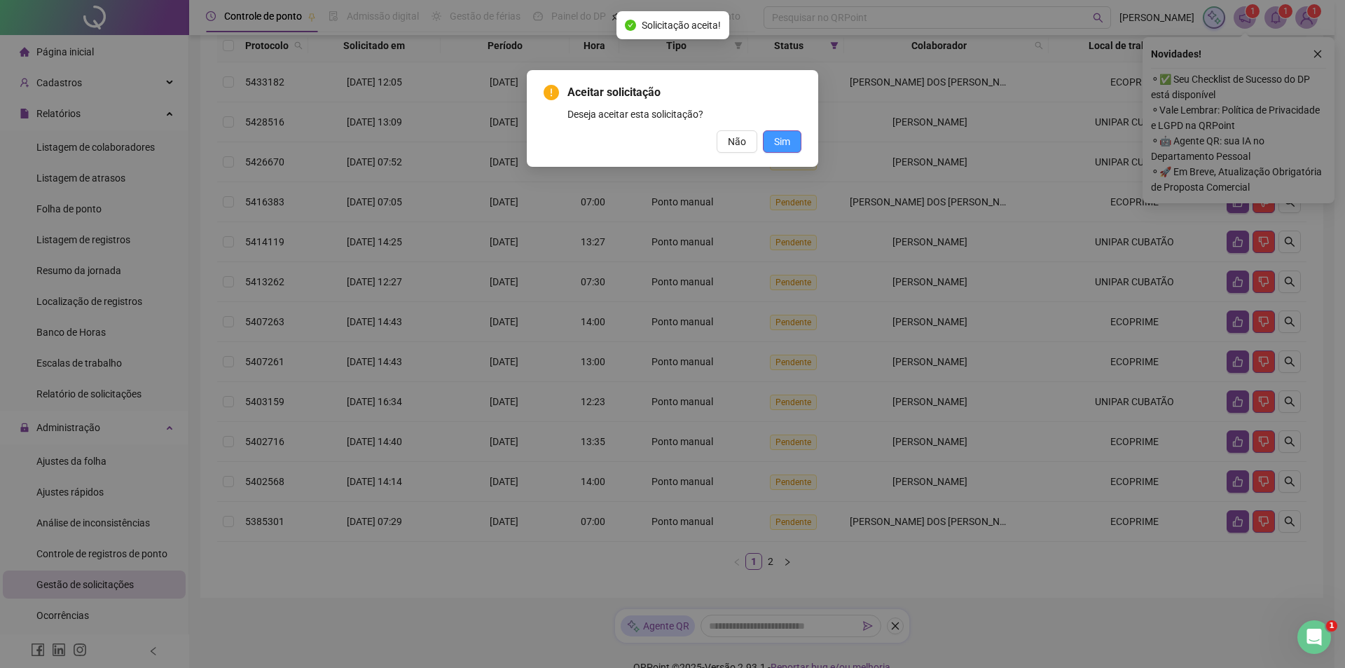
click at [782, 143] on span "Sim" at bounding box center [782, 141] width 16 height 15
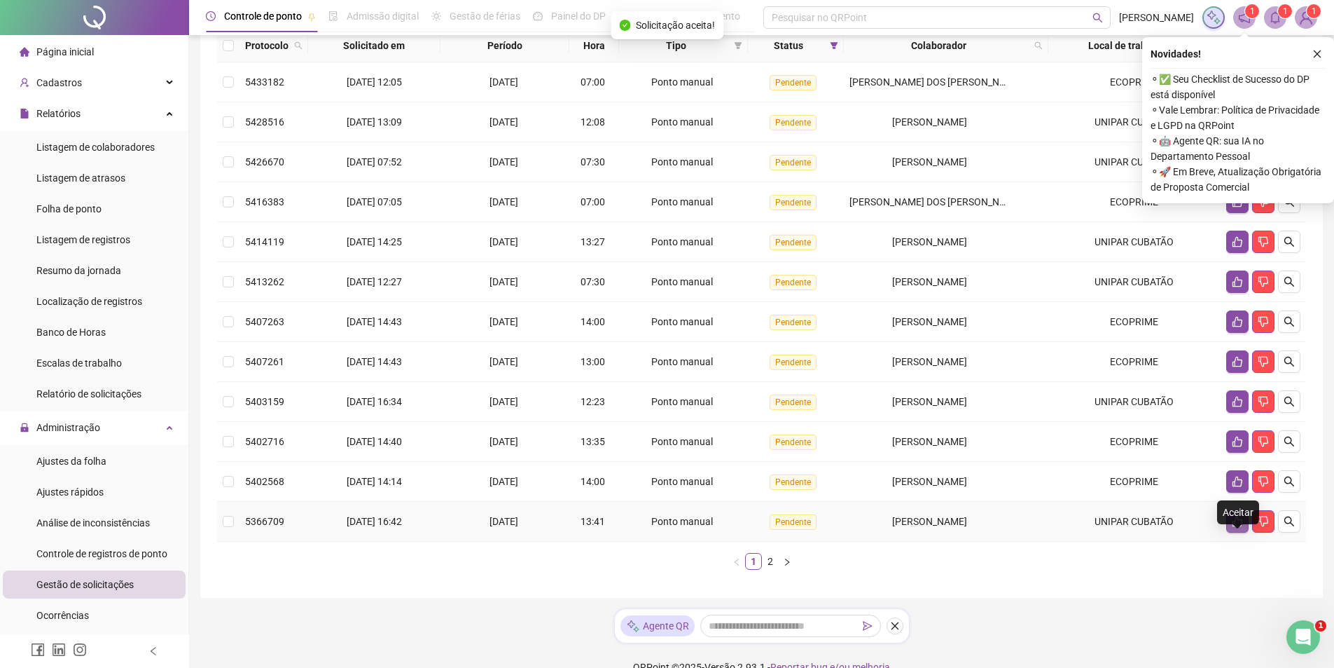
click at [1233, 527] on icon "like" at bounding box center [1237, 521] width 11 height 11
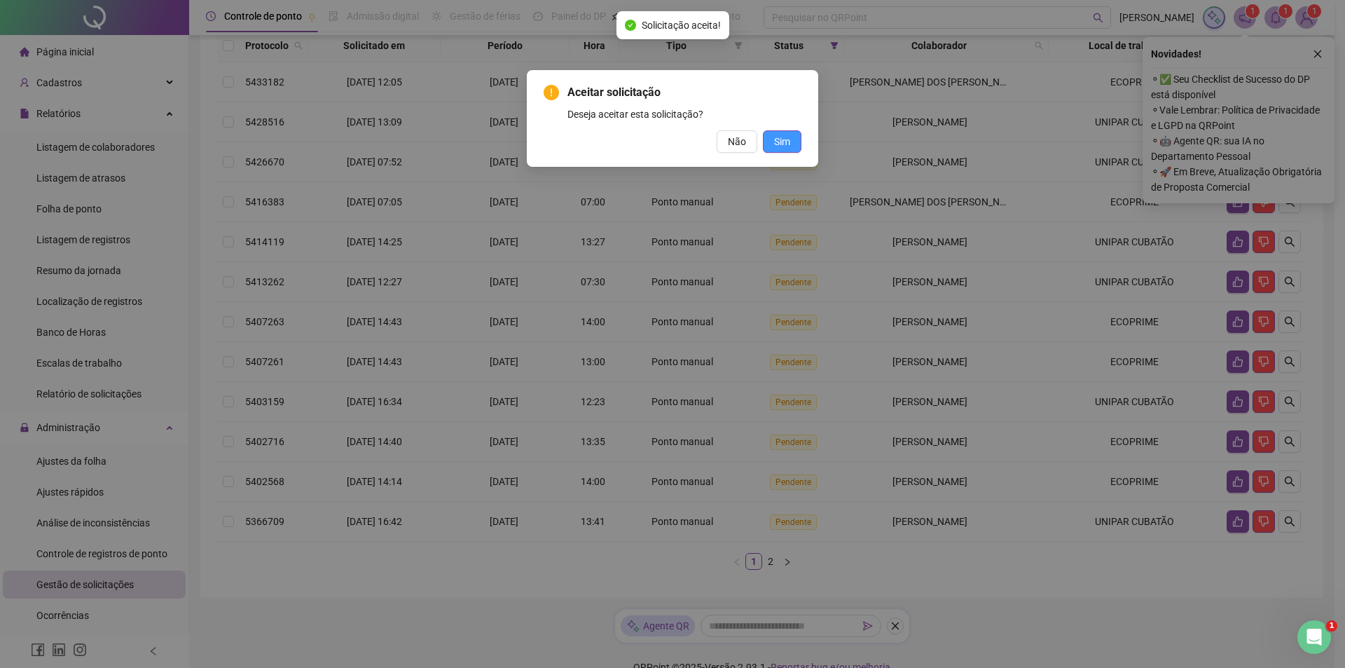
click at [786, 141] on span "Sim" at bounding box center [782, 141] width 16 height 15
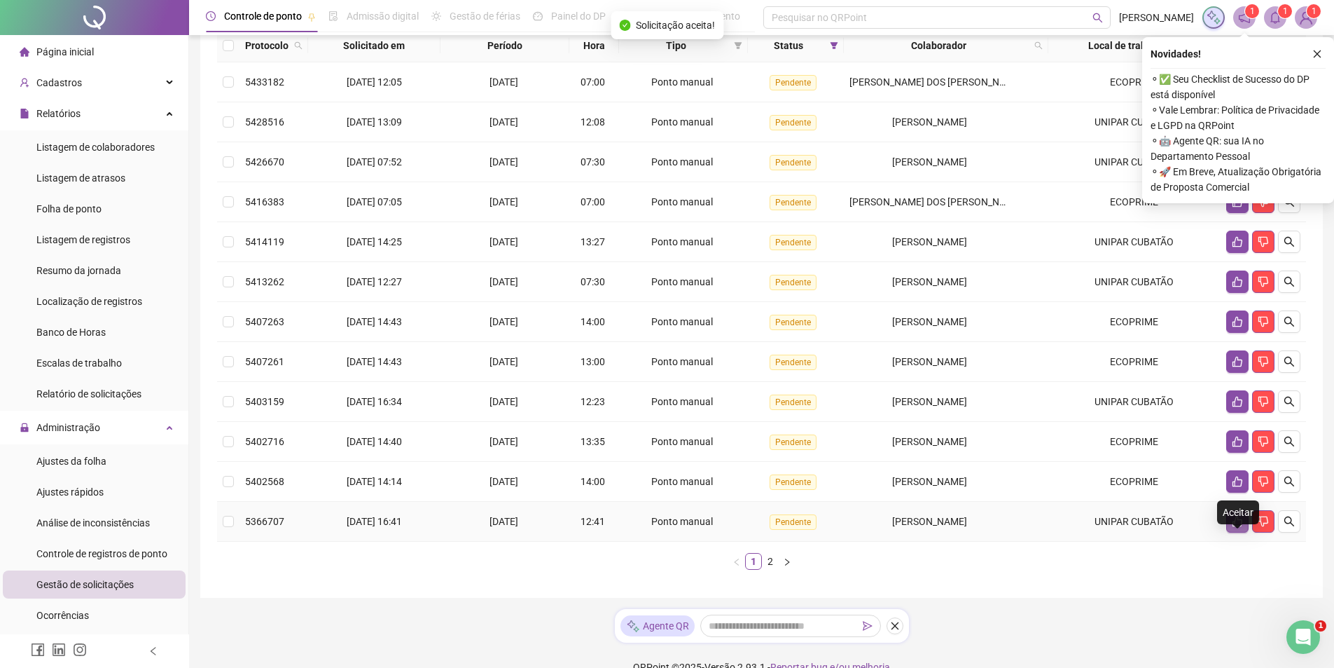
click at [1239, 527] on icon "like" at bounding box center [1237, 521] width 11 height 11
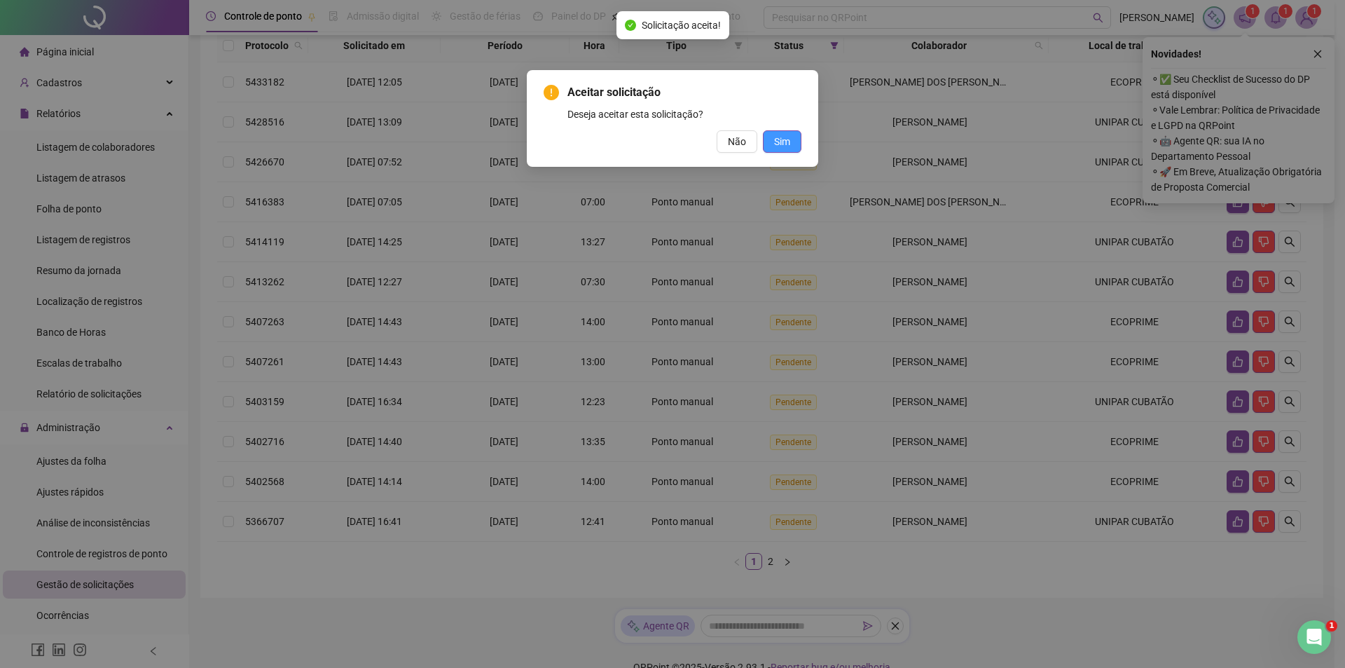
click at [791, 142] on button "Sim" at bounding box center [782, 141] width 39 height 22
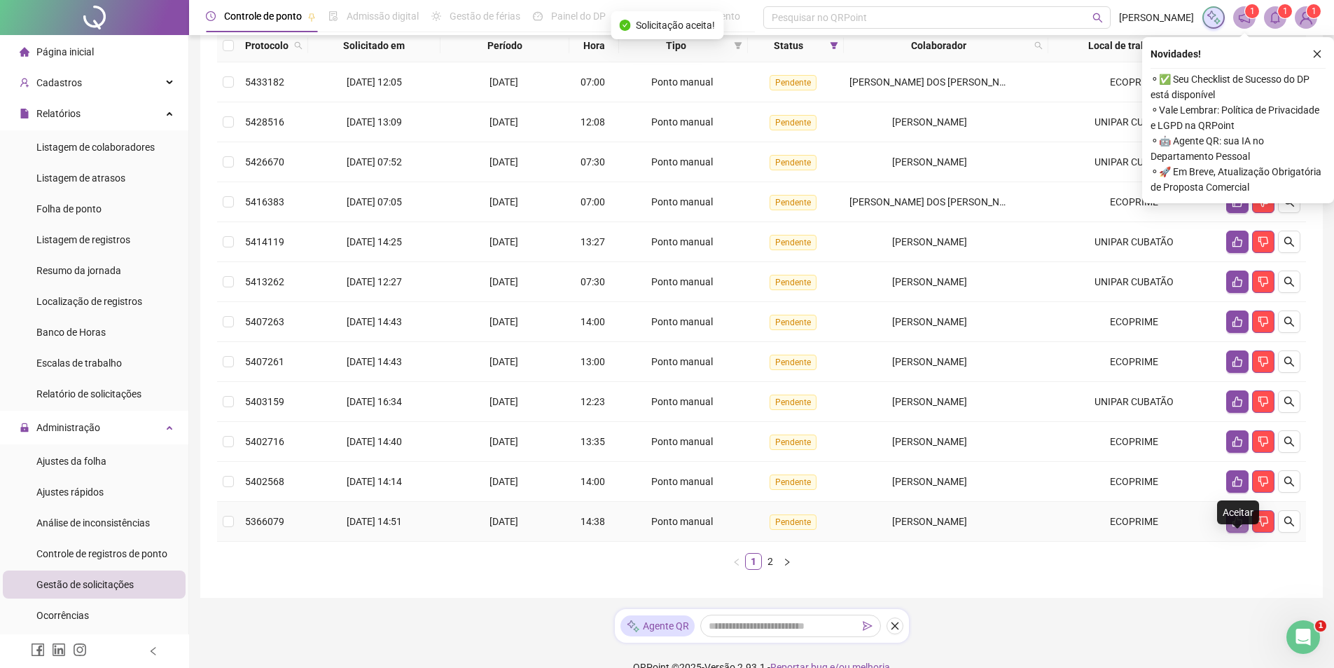
click at [1240, 527] on icon "like" at bounding box center [1237, 521] width 11 height 11
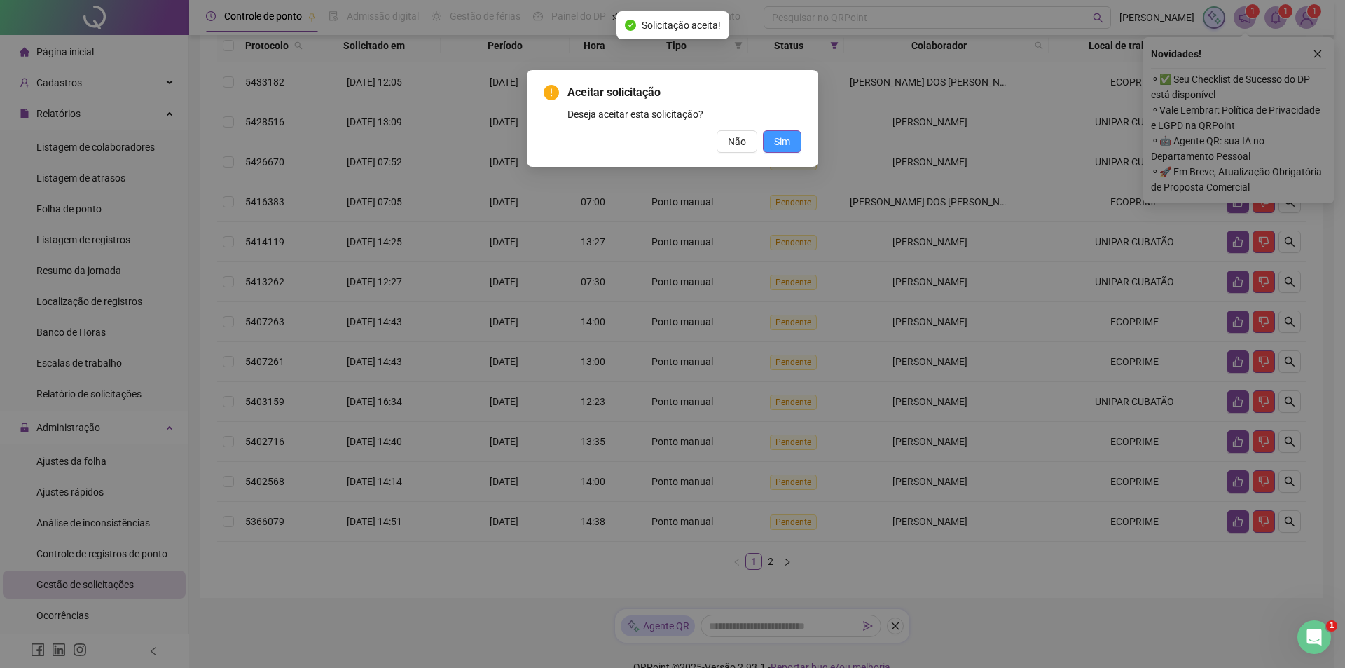
click at [789, 141] on span "Sim" at bounding box center [782, 141] width 16 height 15
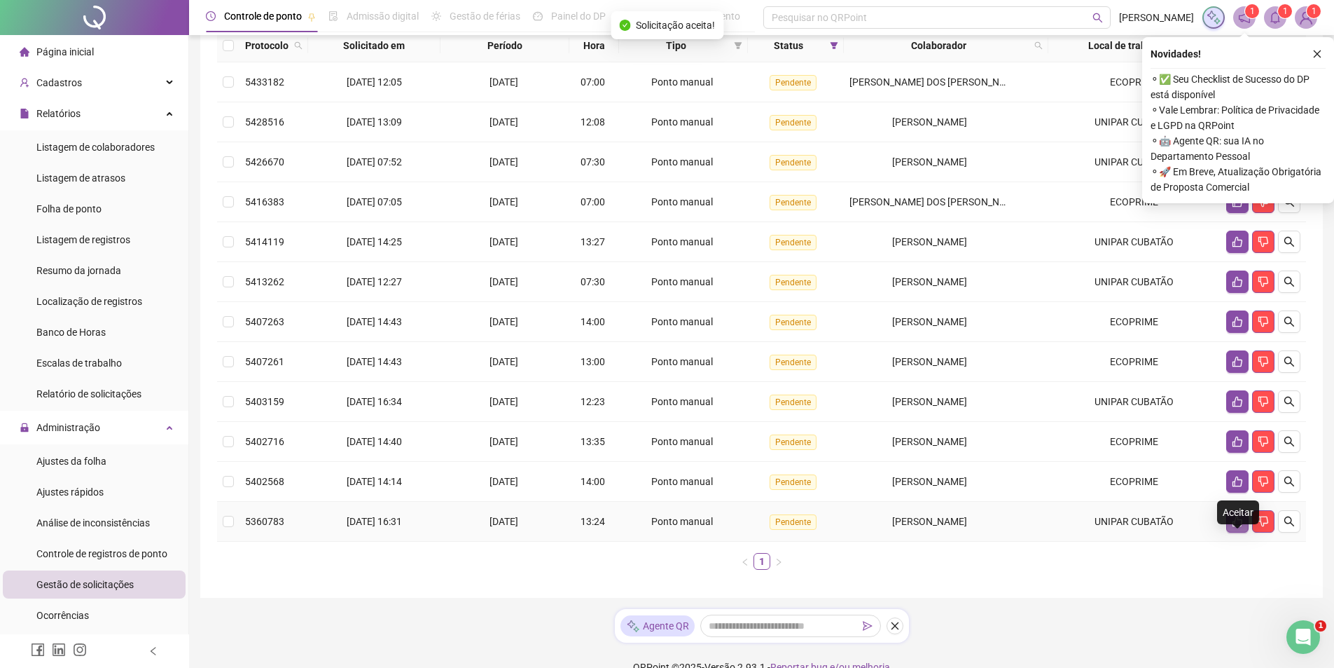
click at [1230, 532] on button "button" at bounding box center [1238, 521] width 22 height 22
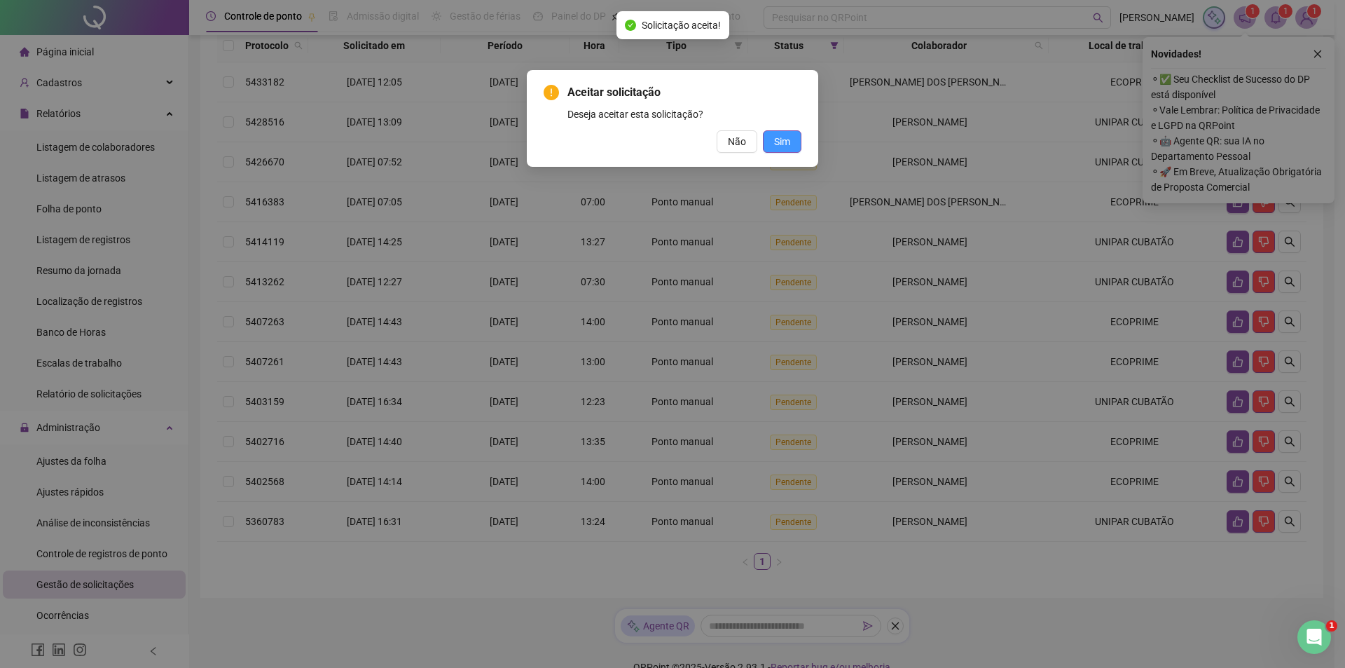
click at [780, 147] on span "Sim" at bounding box center [782, 141] width 16 height 15
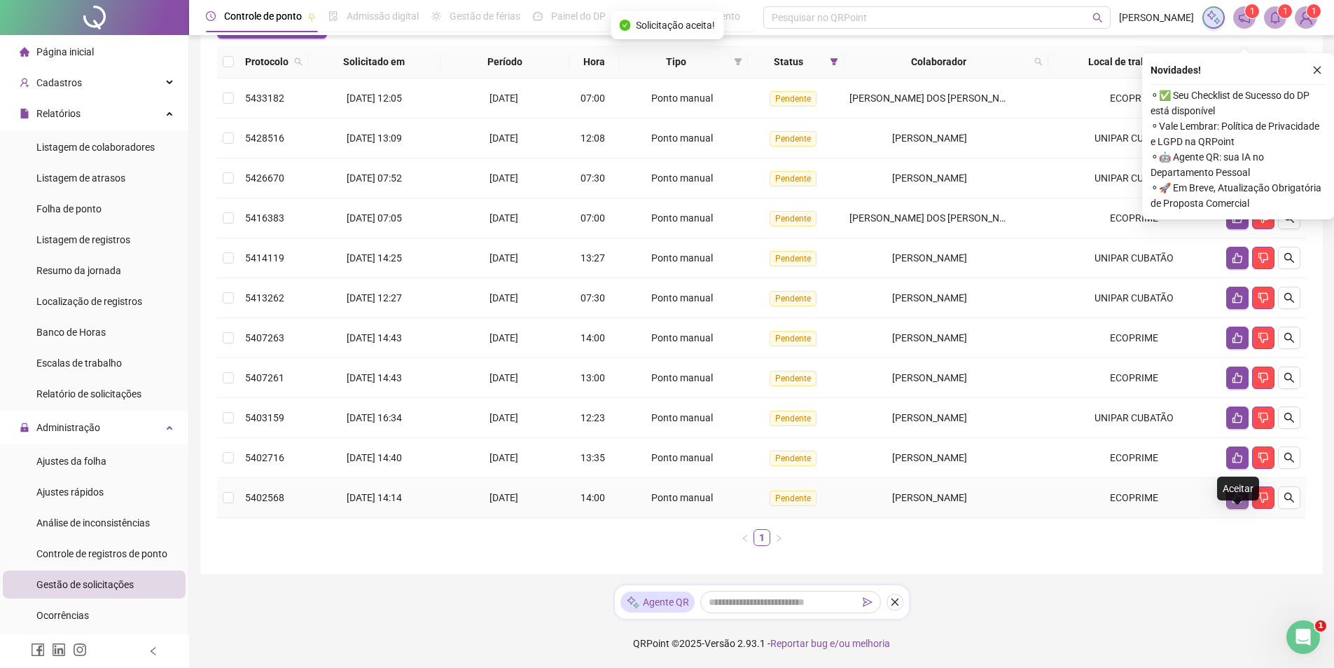
click at [1240, 503] on icon "like" at bounding box center [1237, 497] width 11 height 11
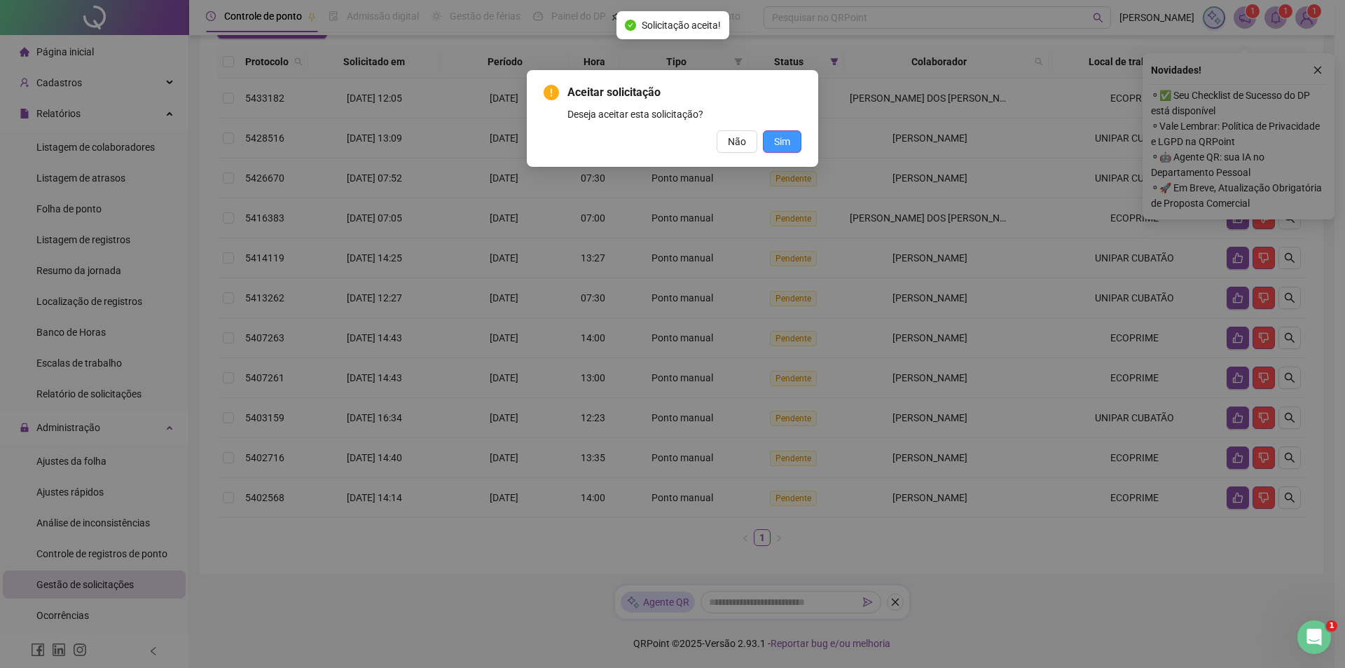
click at [791, 138] on button "Sim" at bounding box center [782, 141] width 39 height 22
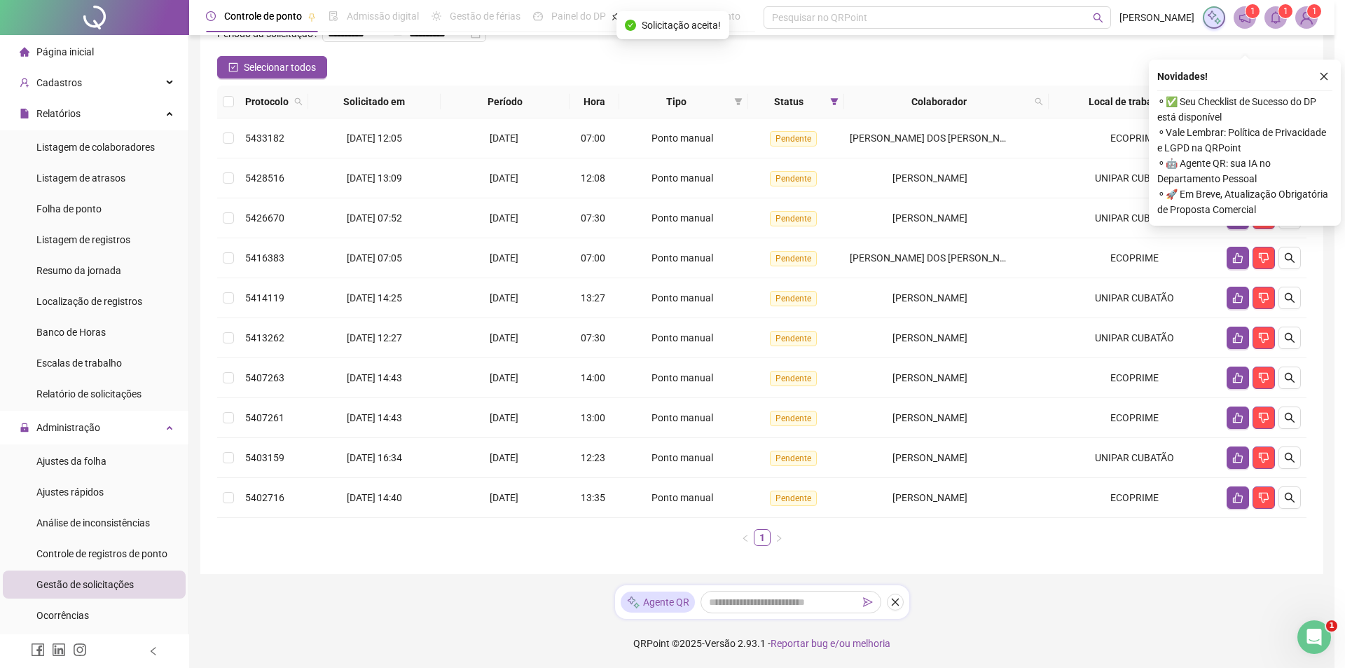
scroll to position [106, 0]
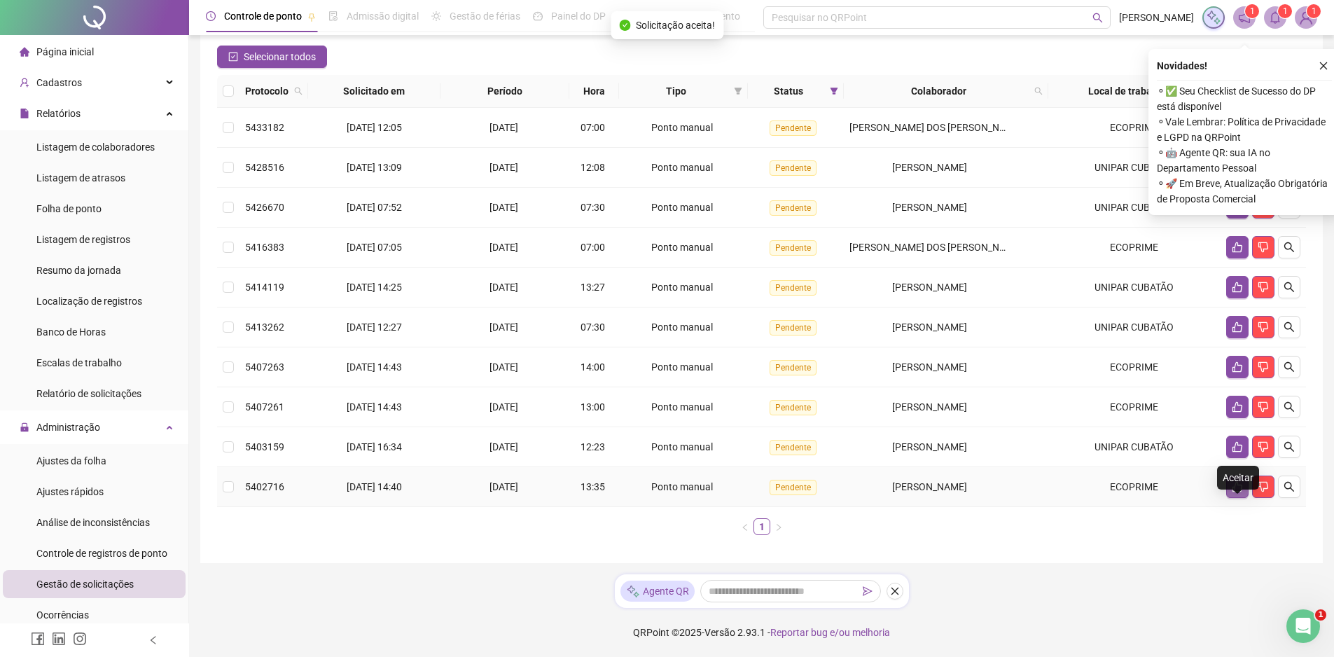
click at [1237, 492] on icon "like" at bounding box center [1237, 486] width 11 height 11
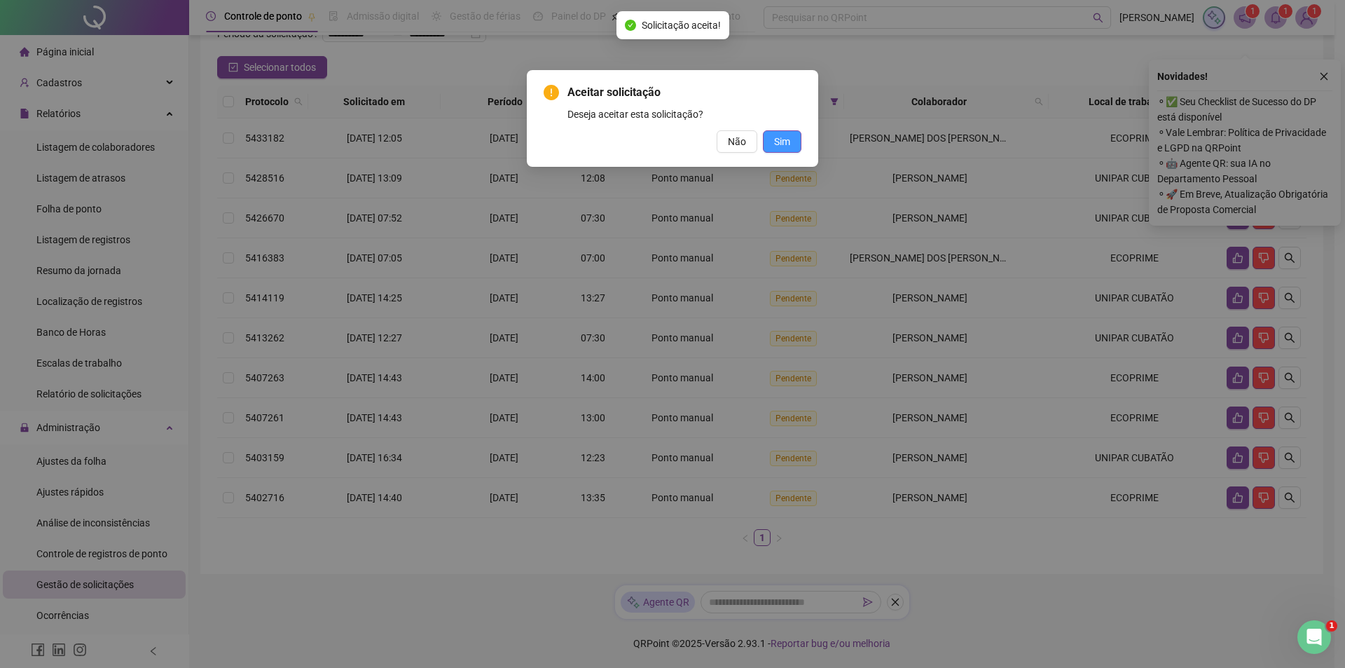
click at [791, 139] on button "Sim" at bounding box center [782, 141] width 39 height 22
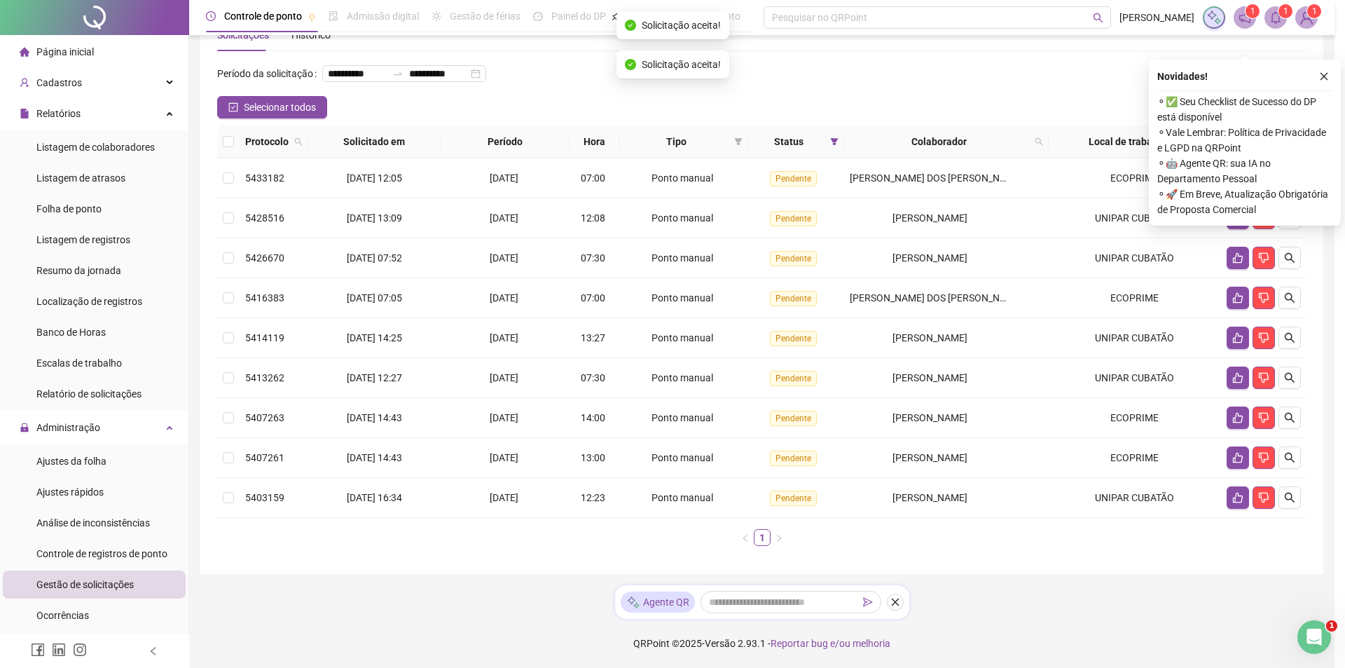
scroll to position [67, 0]
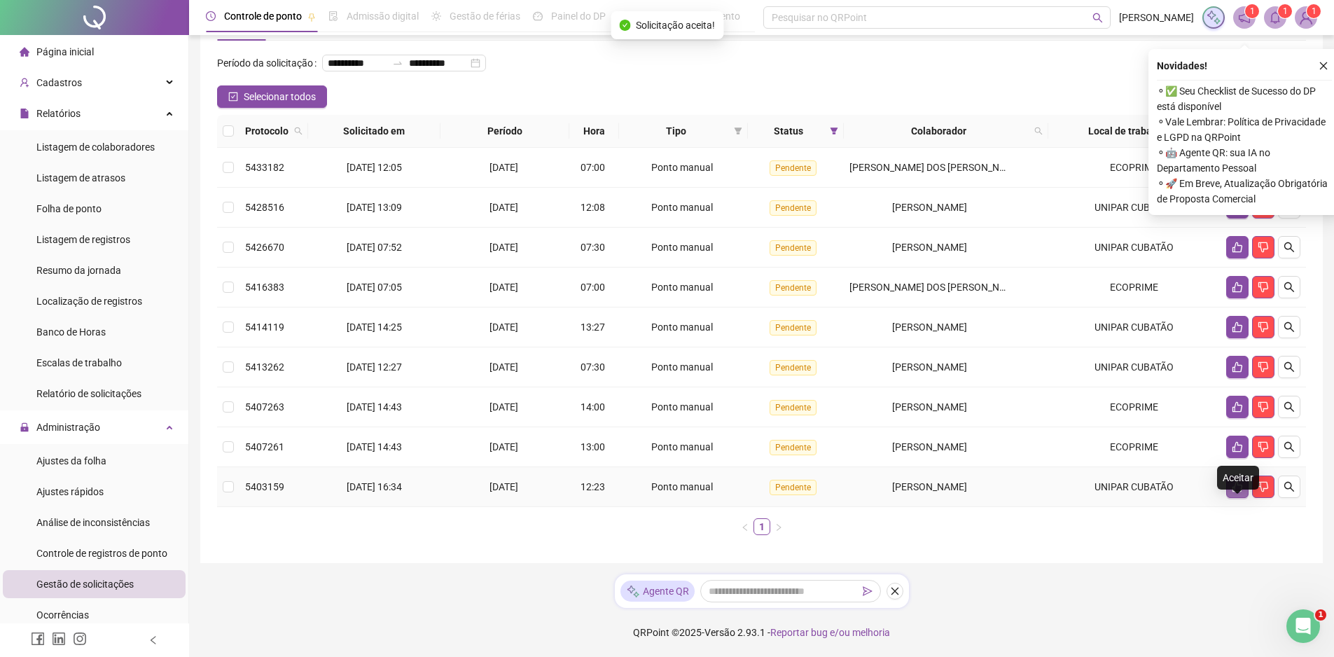
click at [1235, 492] on icon "like" at bounding box center [1238, 487] width 10 height 11
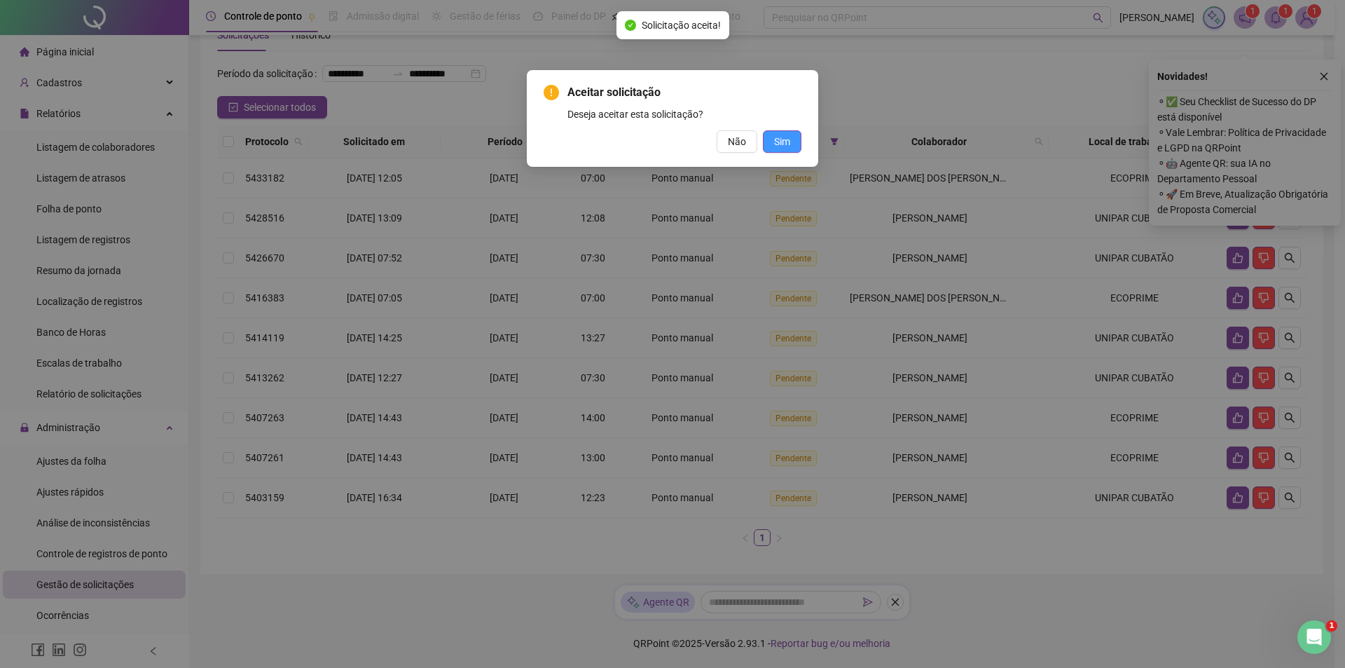
click at [785, 140] on span "Sim" at bounding box center [782, 141] width 16 height 15
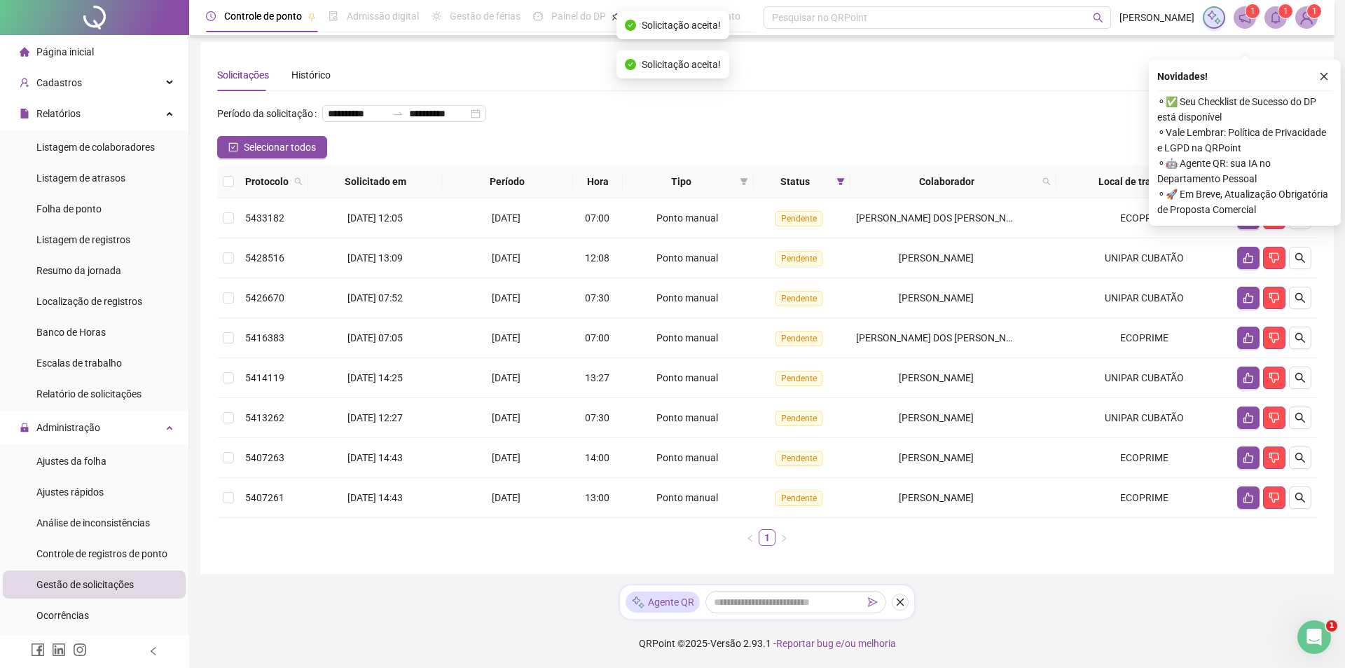
scroll to position [27, 0]
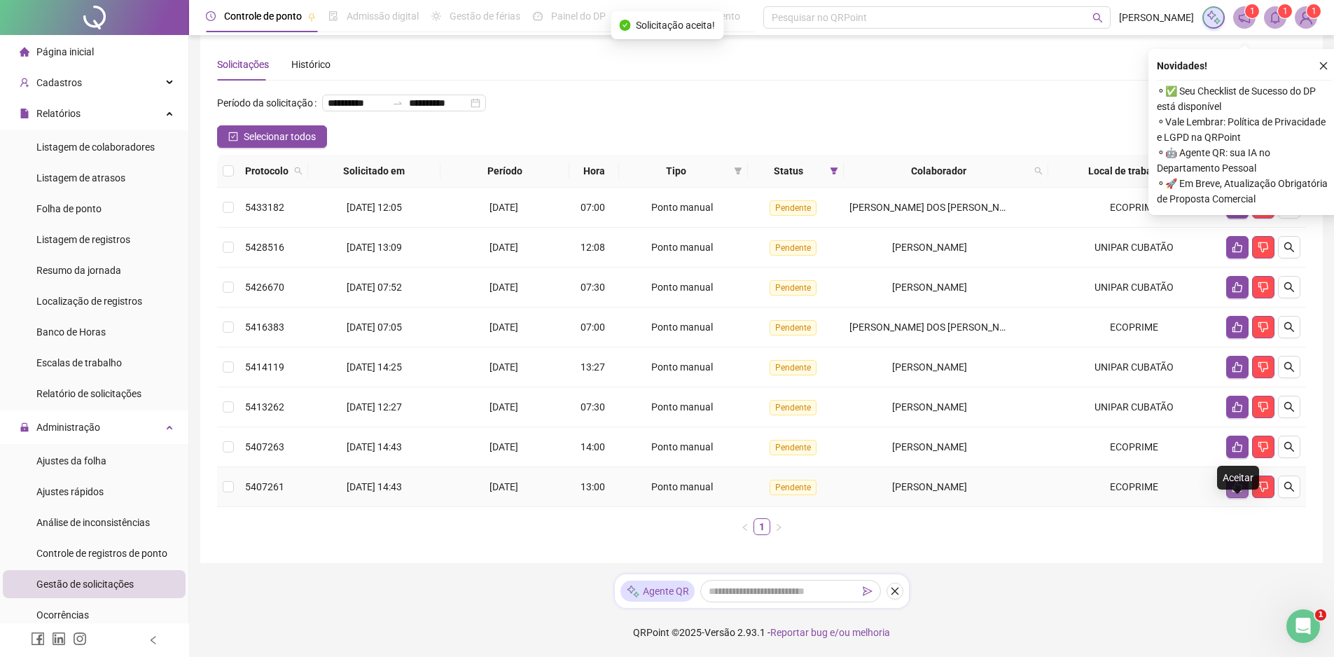
click at [1233, 492] on icon "like" at bounding box center [1238, 487] width 10 height 11
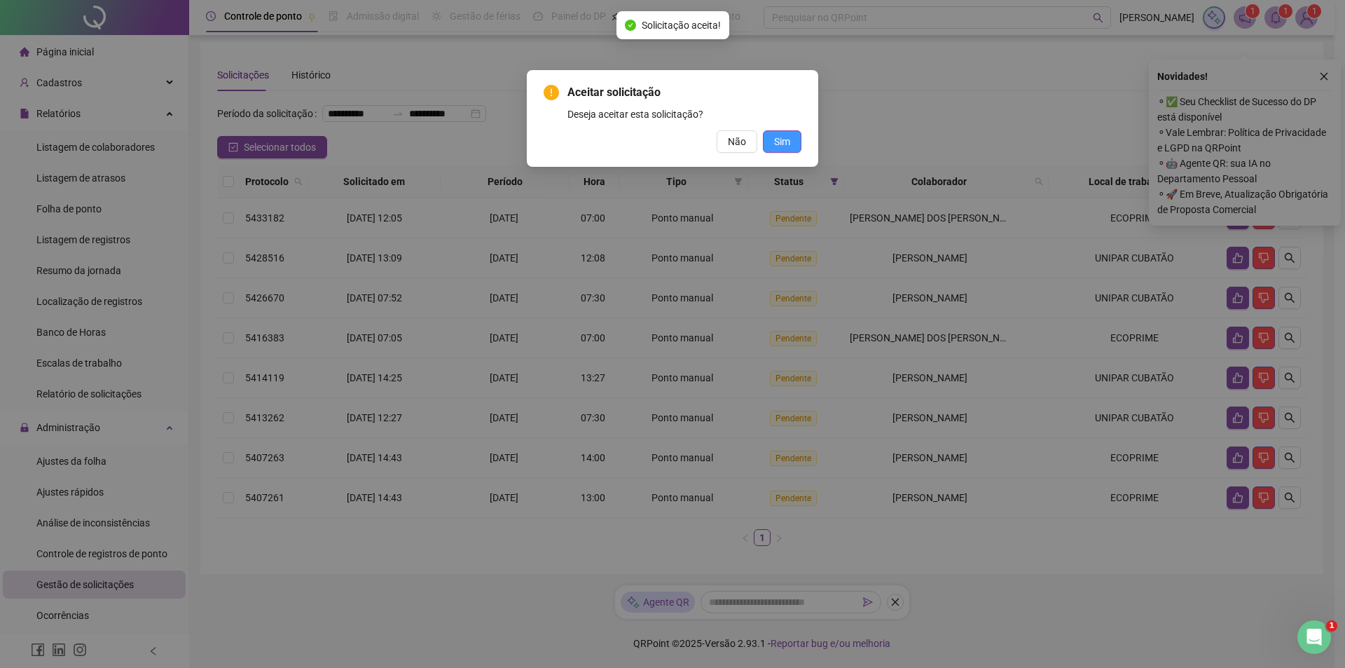
click at [777, 141] on span "Sim" at bounding box center [782, 141] width 16 height 15
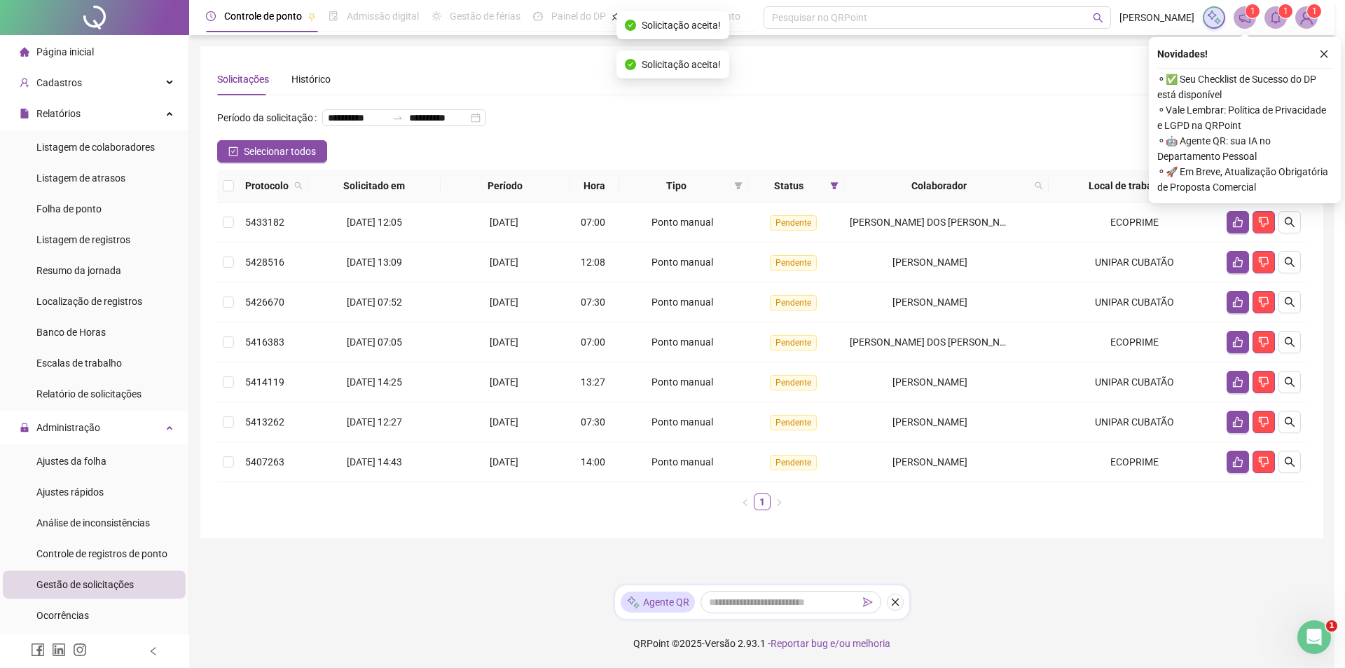
scroll to position [0, 0]
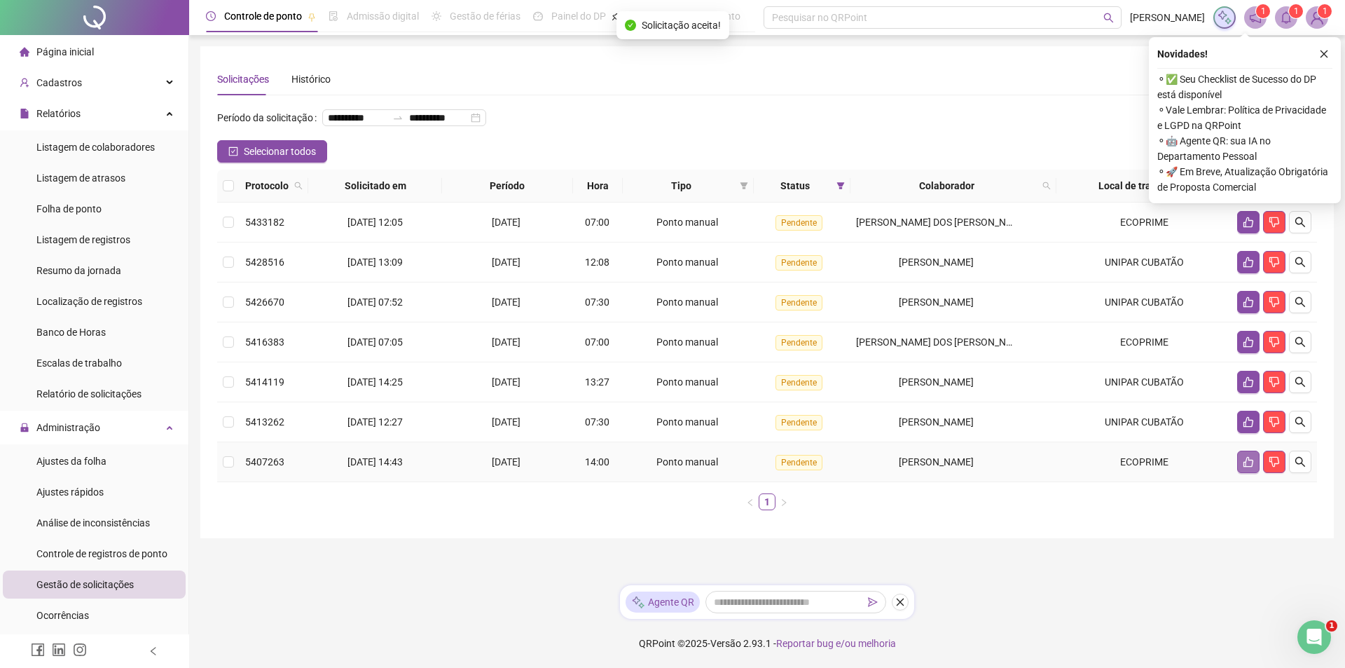
click at [1245, 467] on icon "like" at bounding box center [1248, 461] width 11 height 11
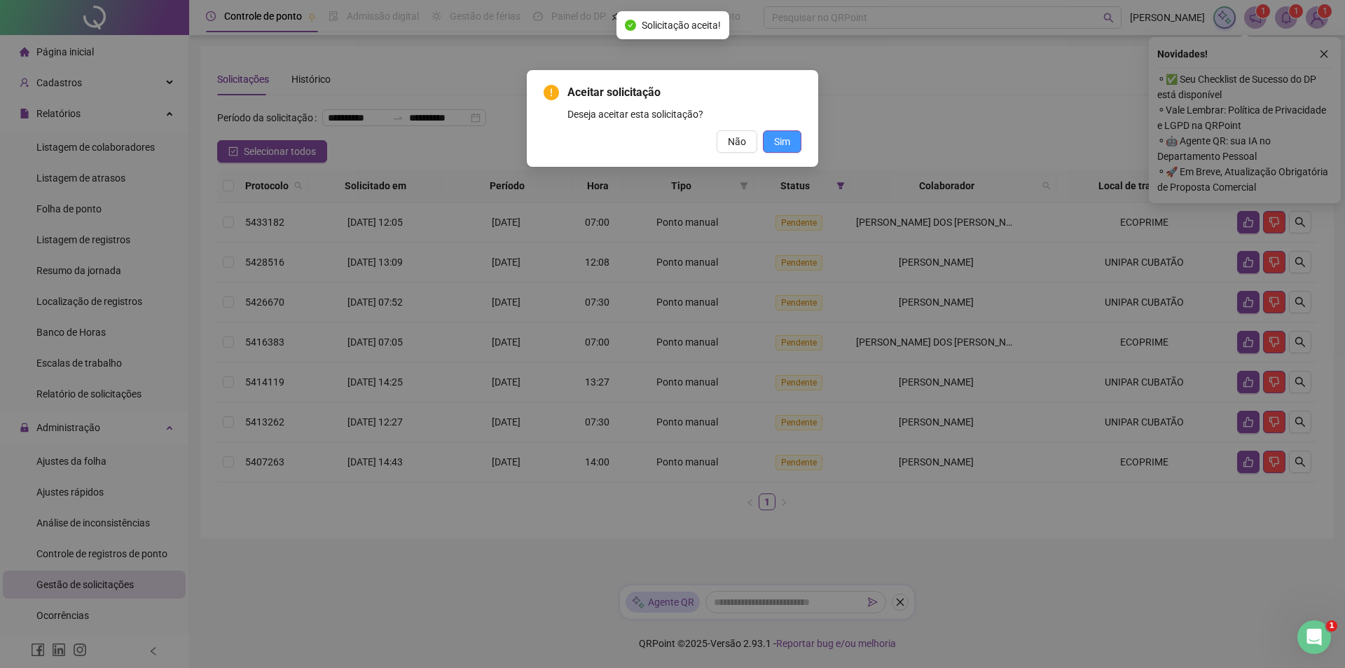
click at [771, 140] on button "Sim" at bounding box center [782, 141] width 39 height 22
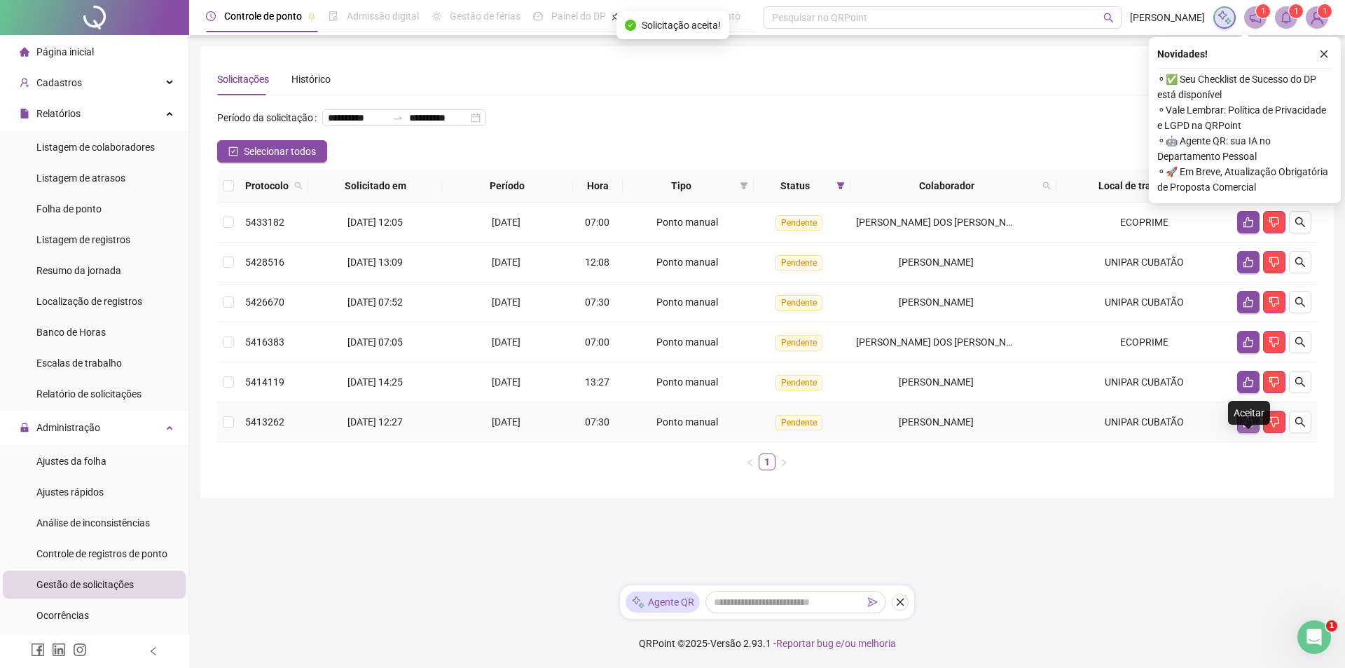
click at [1245, 433] on button "button" at bounding box center [1248, 421] width 22 height 22
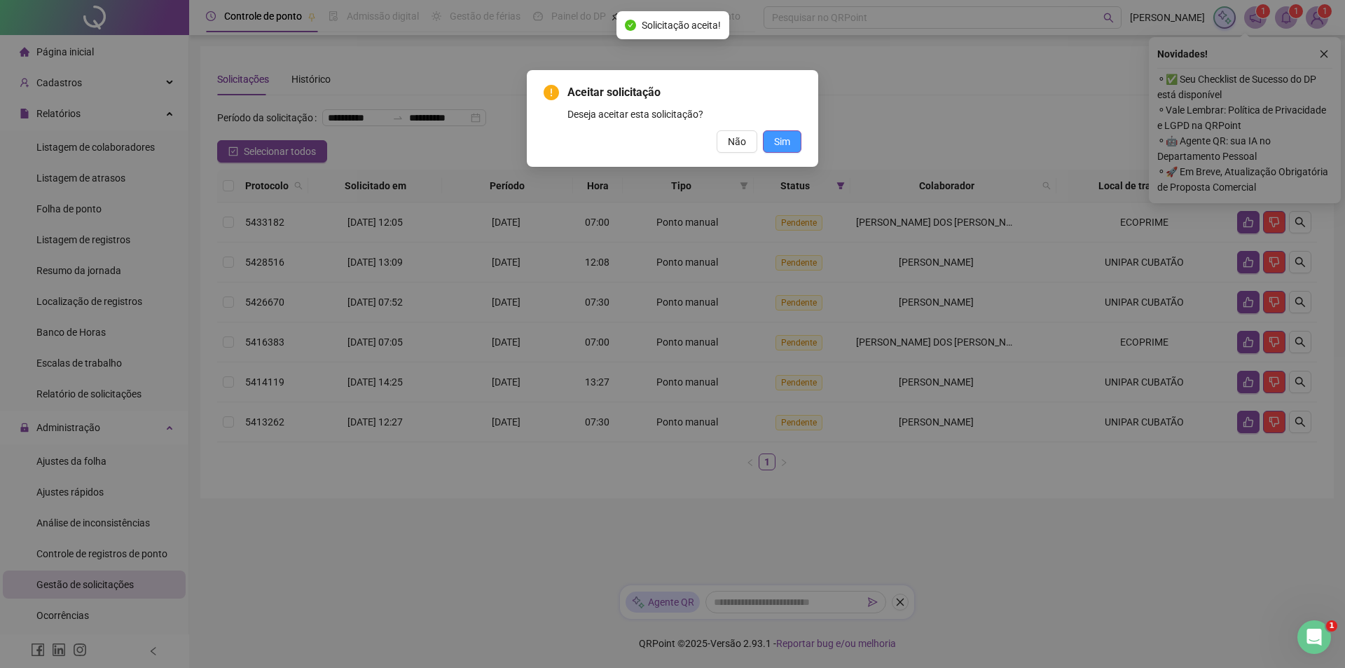
click at [789, 144] on span "Sim" at bounding box center [782, 141] width 16 height 15
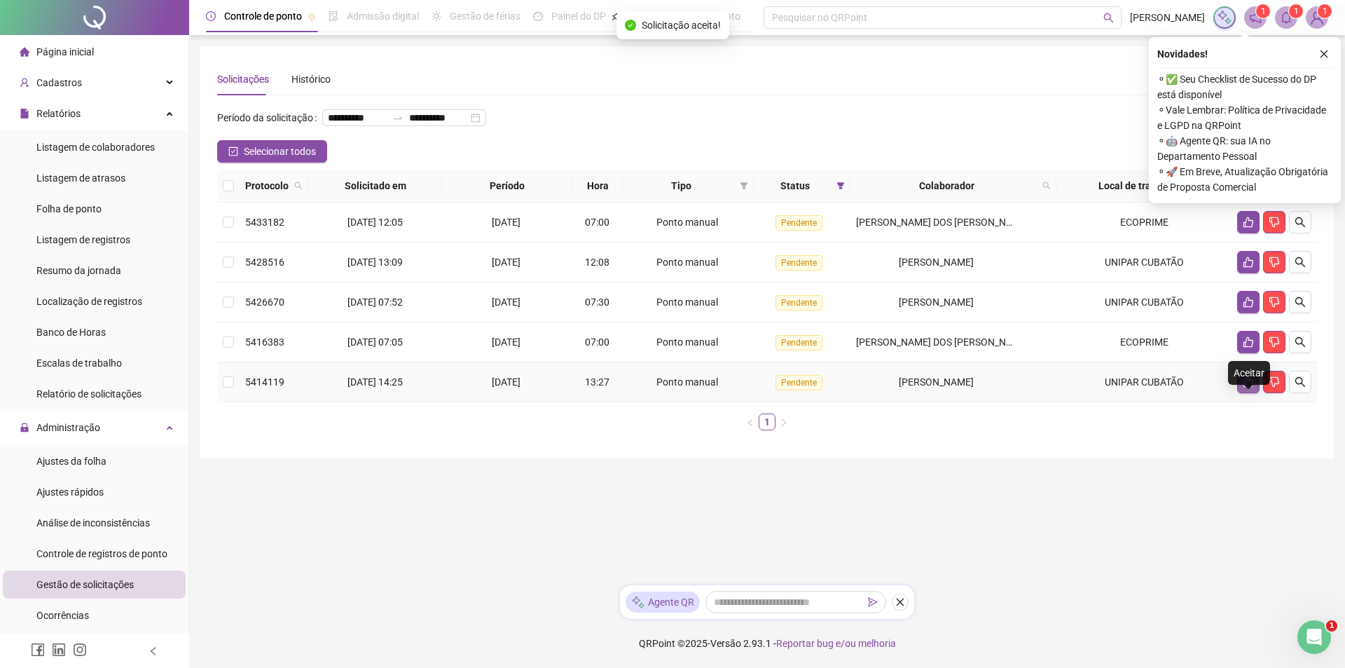
click at [1246, 387] on icon "like" at bounding box center [1248, 382] width 10 height 11
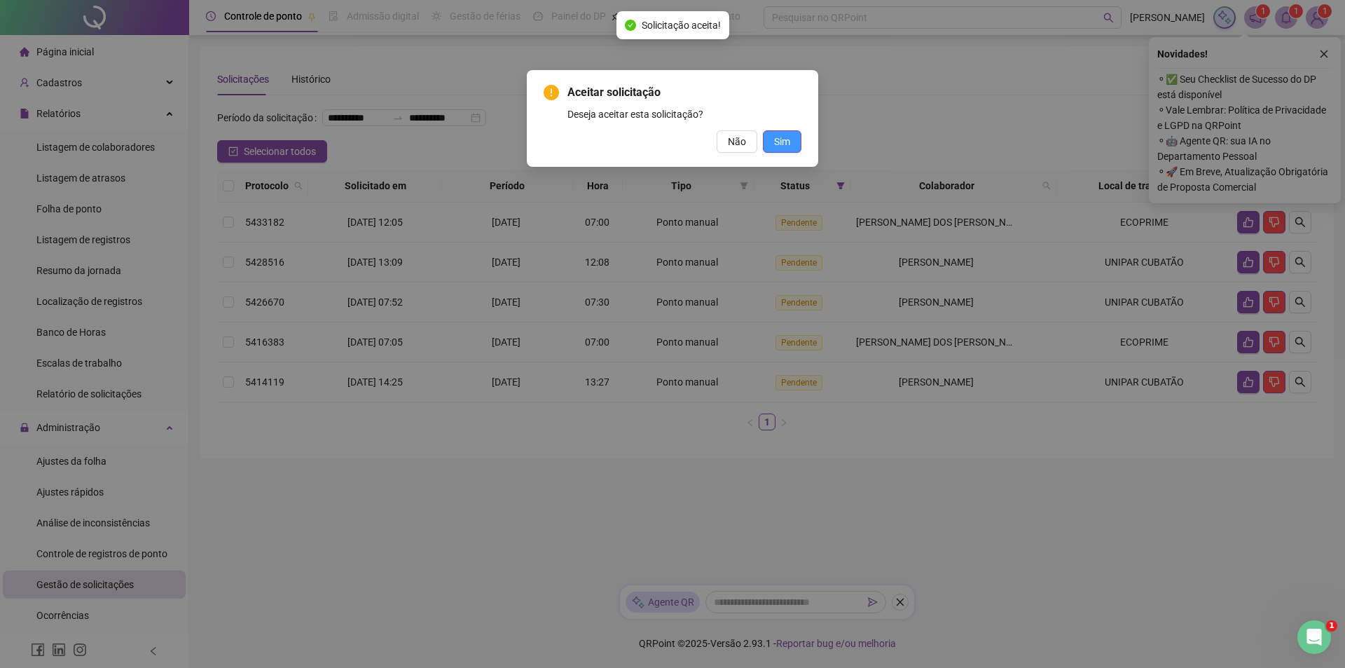
click at [778, 137] on span "Sim" at bounding box center [782, 141] width 16 height 15
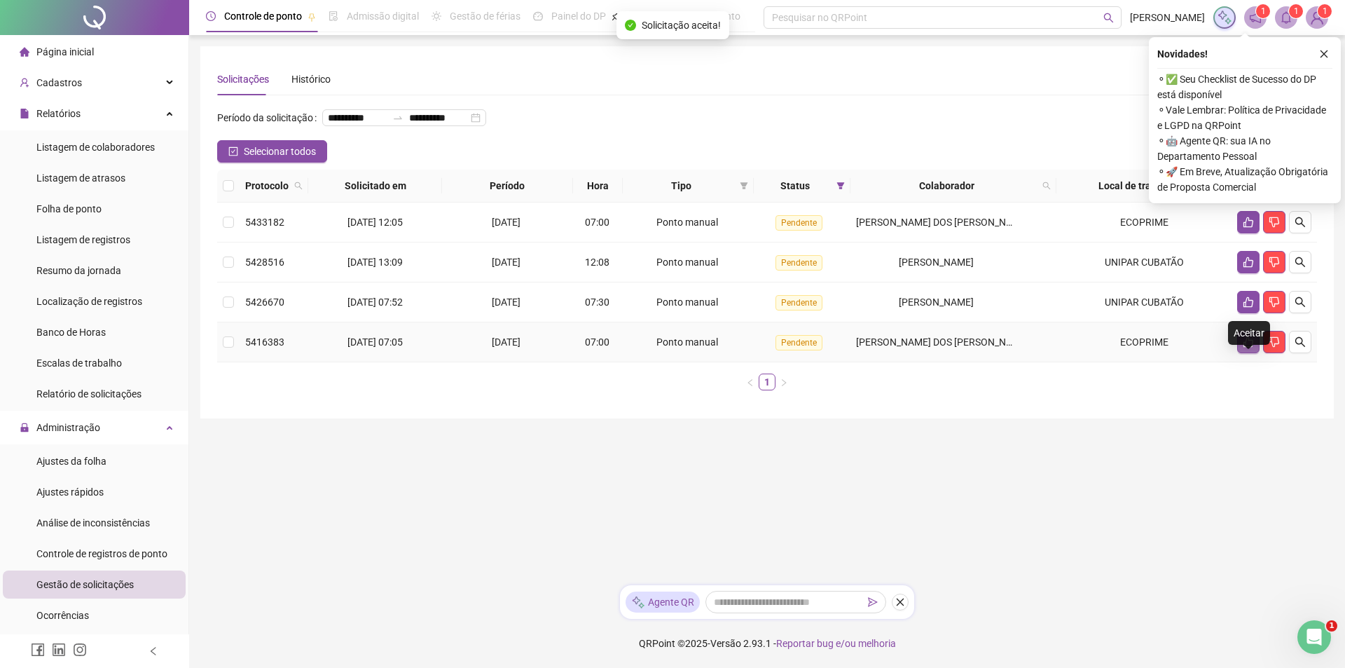
click at [1249, 347] on icon "like" at bounding box center [1248, 341] width 11 height 11
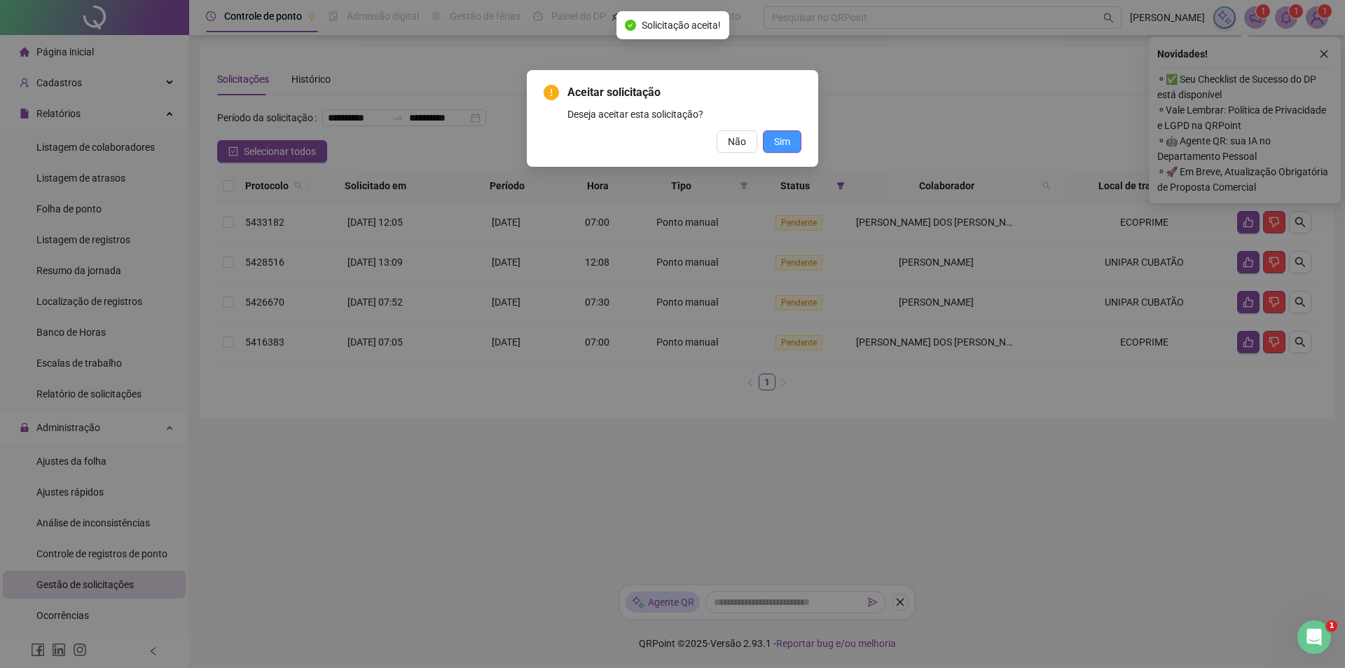
click at [791, 139] on button "Sim" at bounding box center [782, 141] width 39 height 22
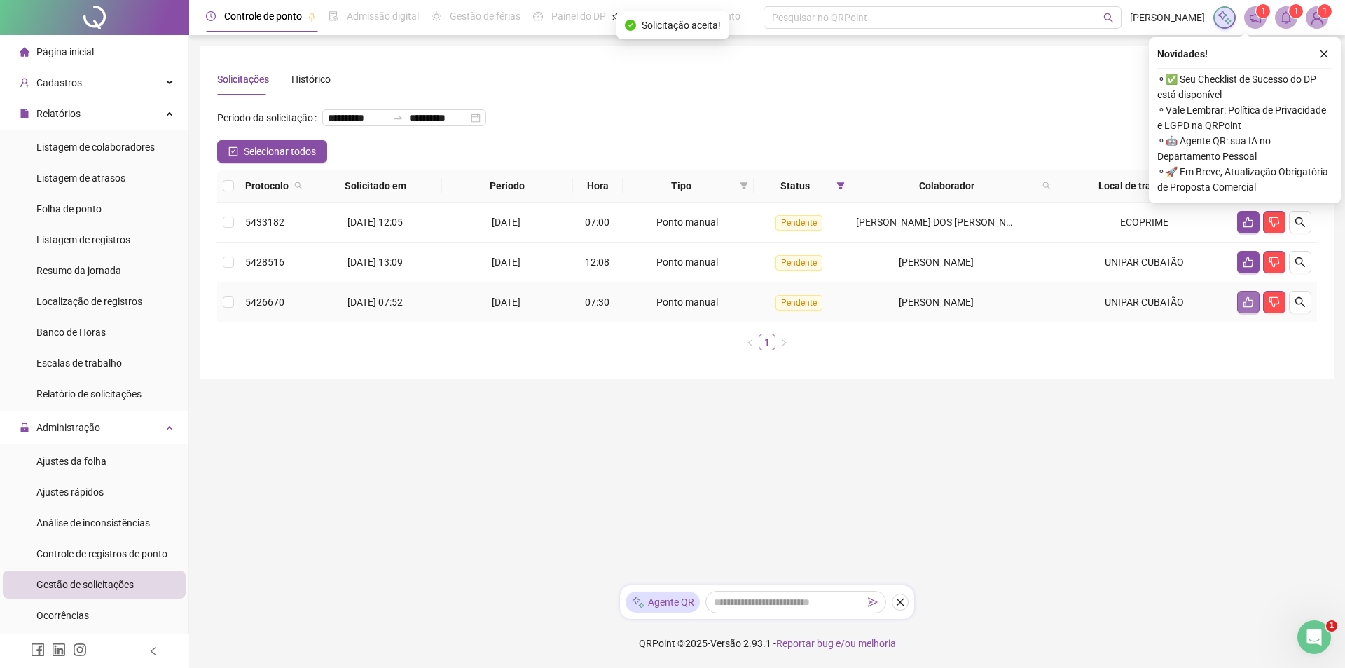
click at [1238, 313] on button "button" at bounding box center [1248, 302] width 22 height 22
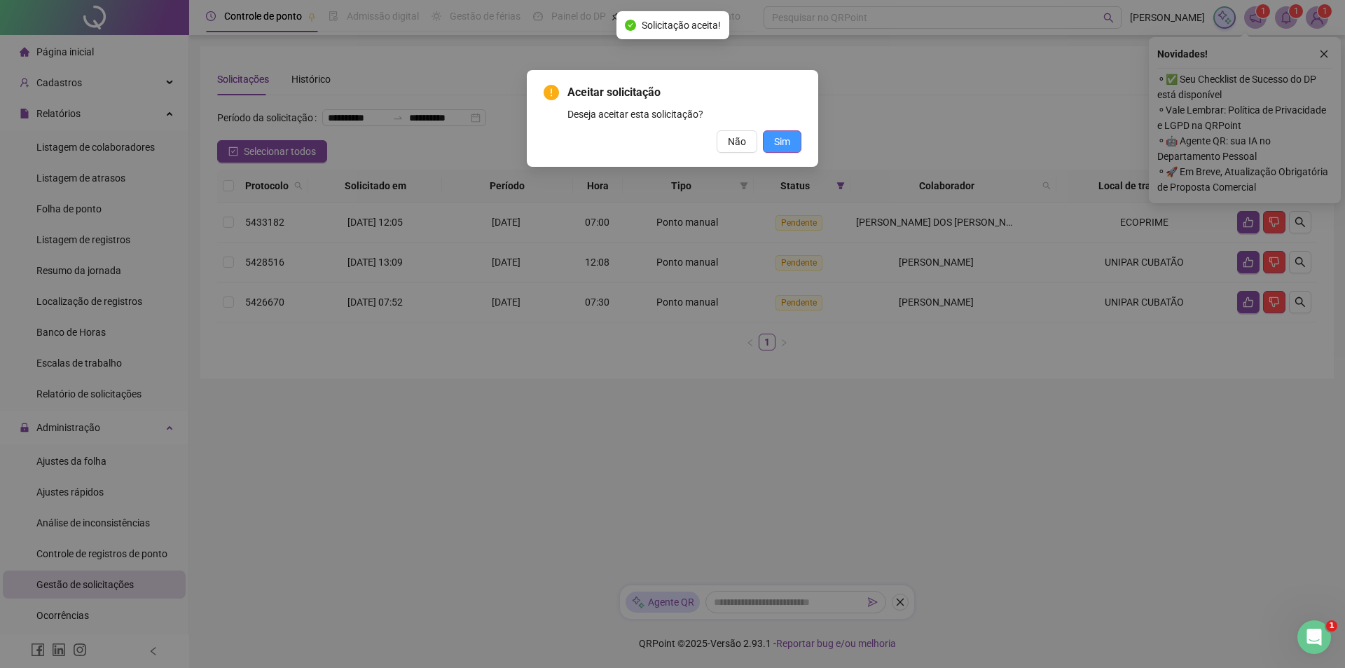
click at [785, 142] on span "Sim" at bounding box center [782, 141] width 16 height 15
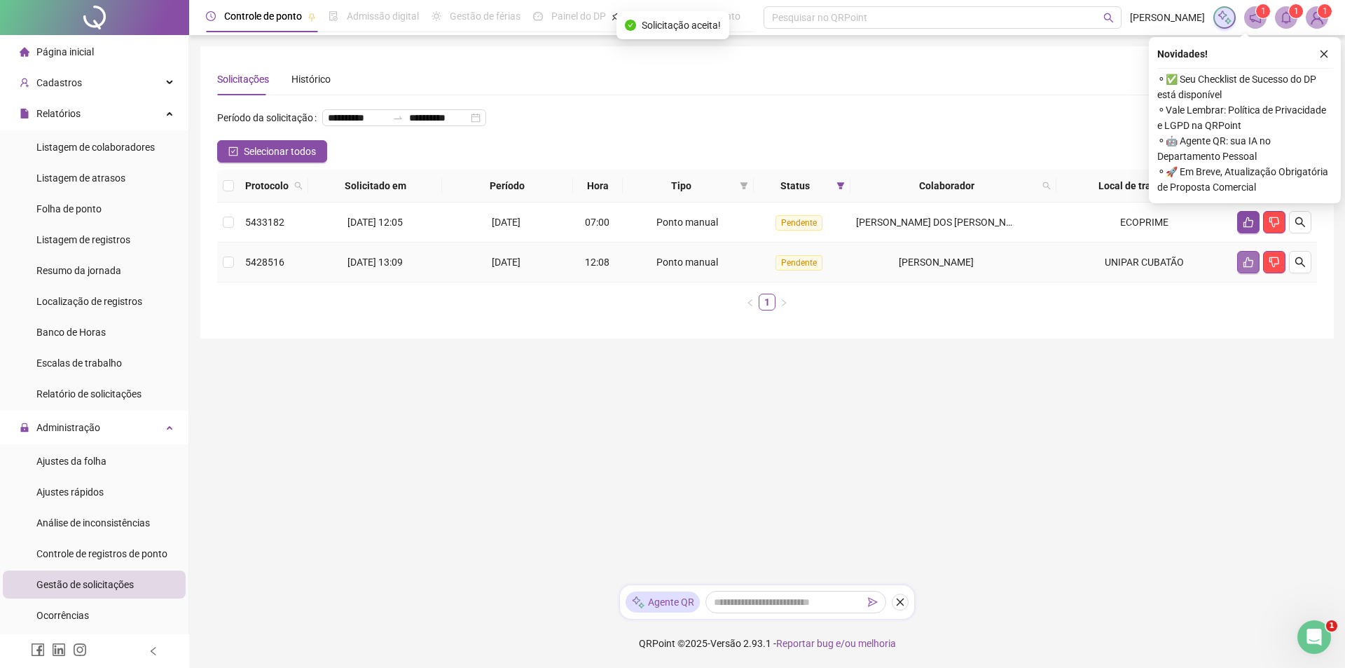
click at [1245, 268] on icon "like" at bounding box center [1248, 261] width 11 height 11
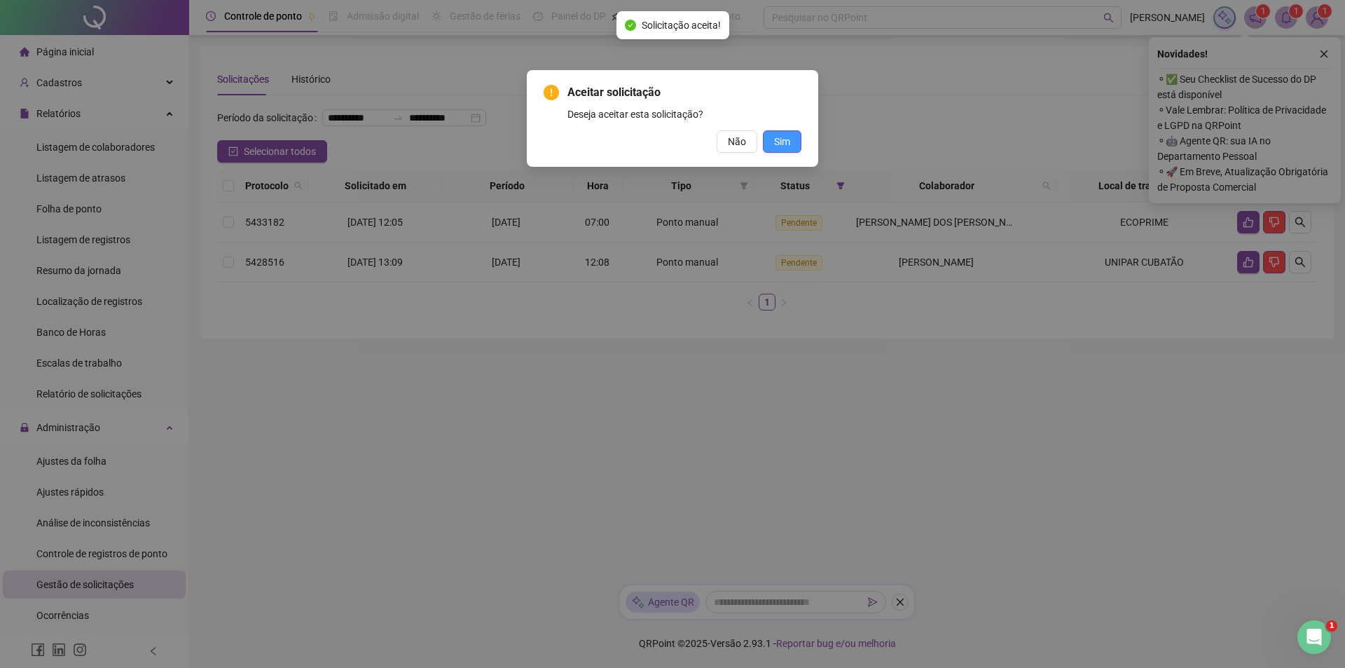
click at [794, 140] on button "Sim" at bounding box center [782, 141] width 39 height 22
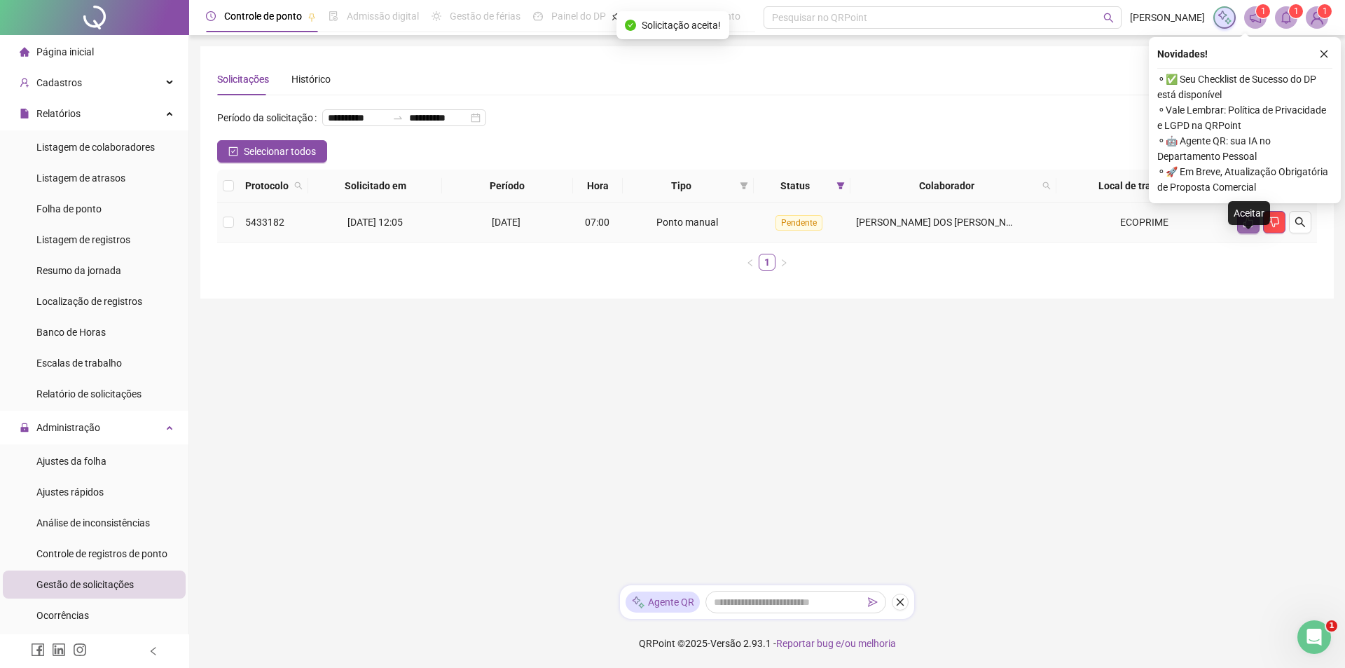
click at [1245, 228] on icon "like" at bounding box center [1248, 222] width 10 height 11
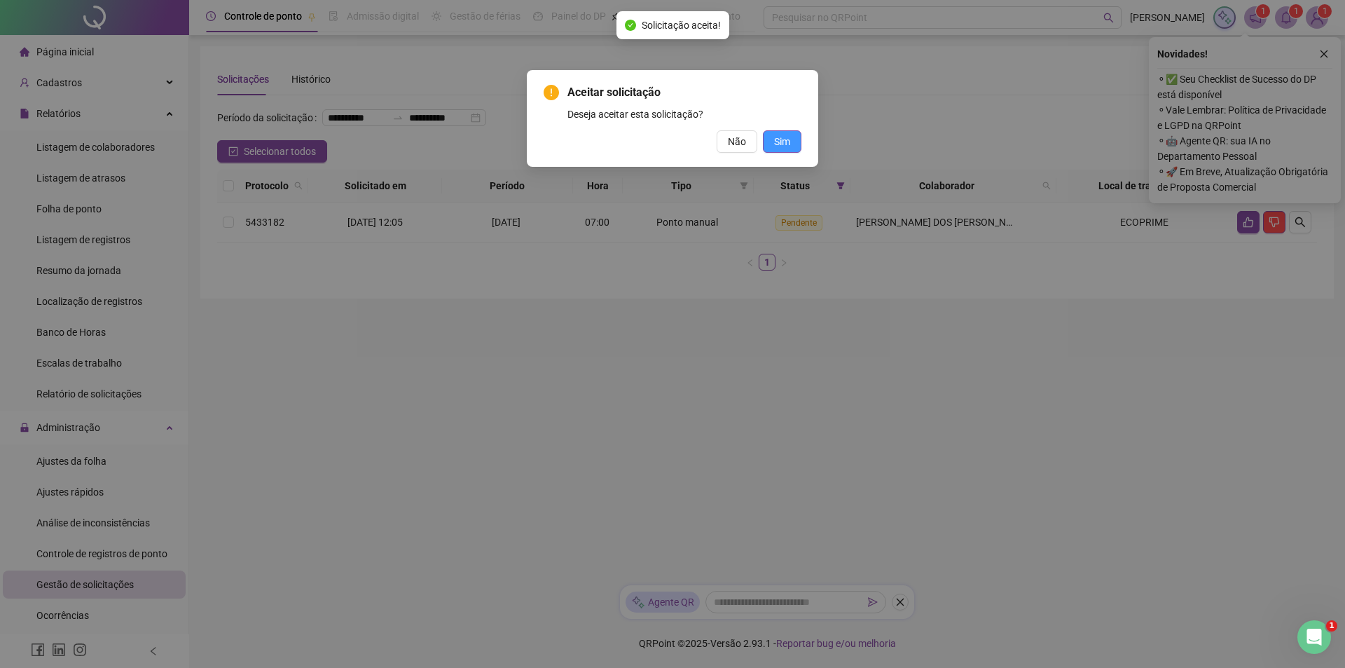
click at [790, 141] on button "Sim" at bounding box center [782, 141] width 39 height 22
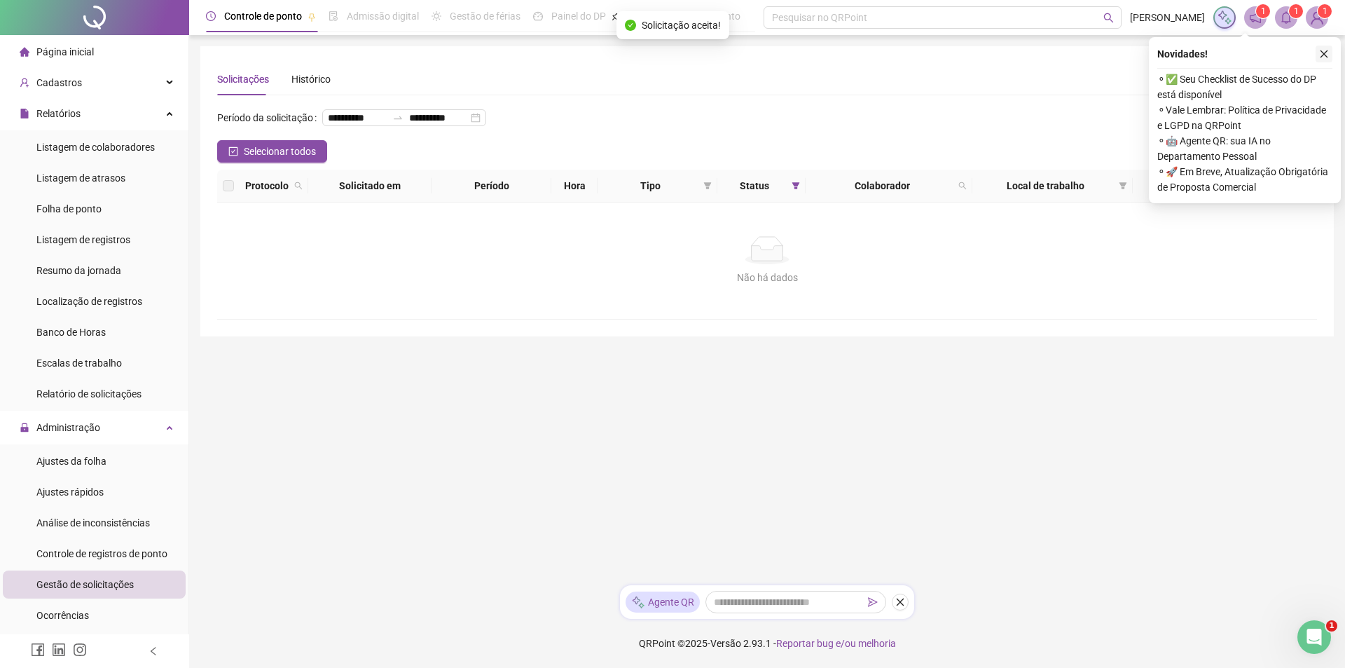
click at [1320, 57] on icon "close" at bounding box center [1324, 54] width 10 height 10
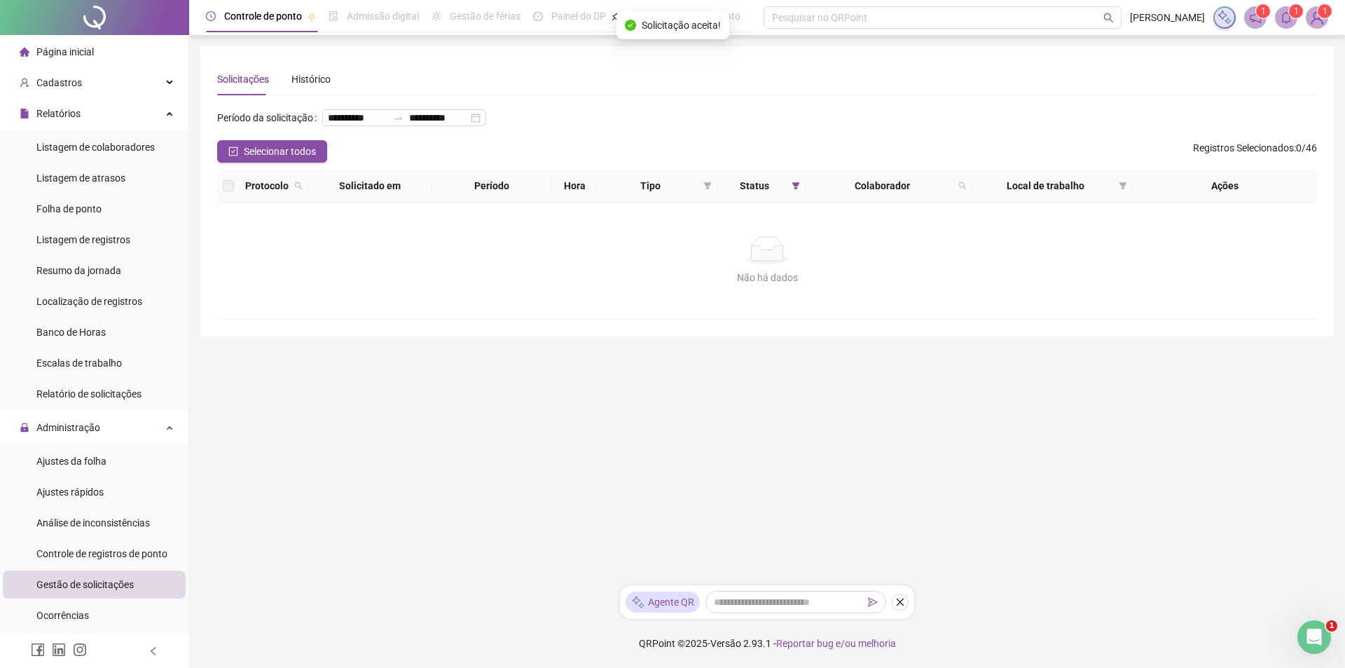
click at [1154, 457] on main "**********" at bounding box center [766, 309] width 1133 height 527
